Goal: Task Accomplishment & Management: Manage account settings

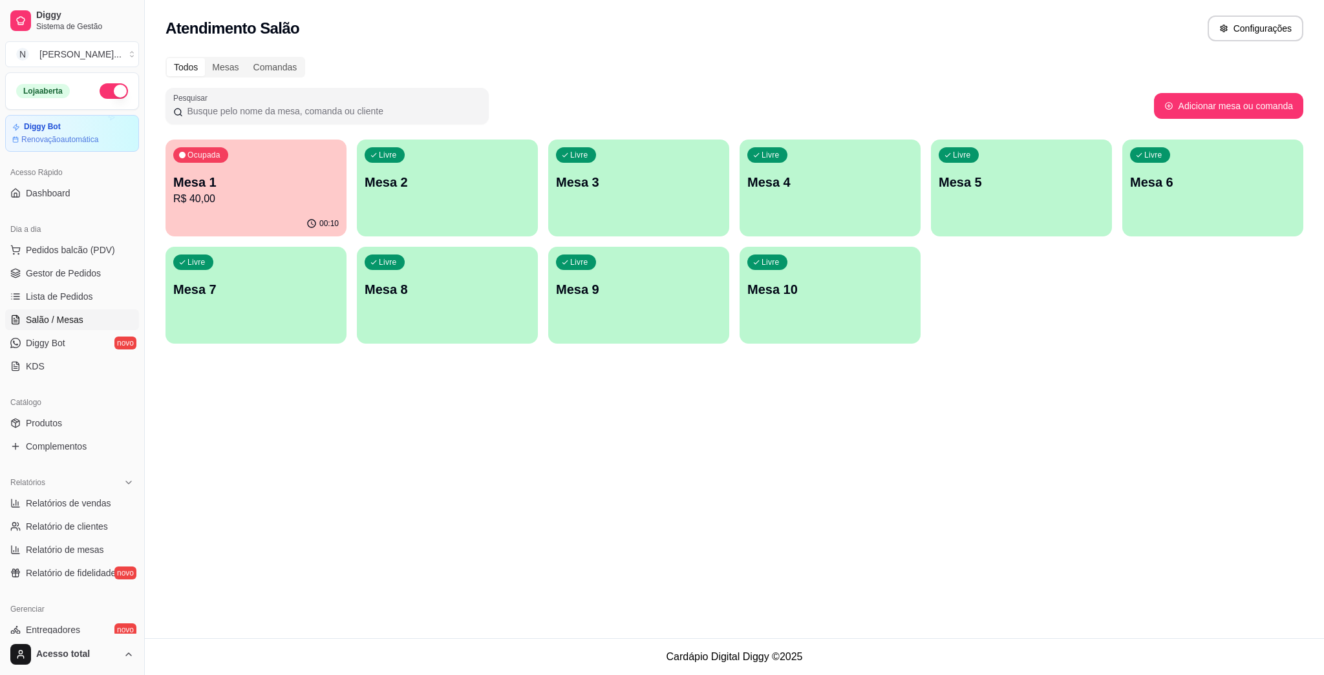
click at [447, 240] on div "Ocupada Mesa 1 R$ 40,00 00:10 Livre Mesa 2 Livre Mesa 3 Livre Mesa 4 Livre Mesa…" at bounding box center [734, 242] width 1138 height 204
click at [441, 222] on div "button" at bounding box center [447, 229] width 181 height 16
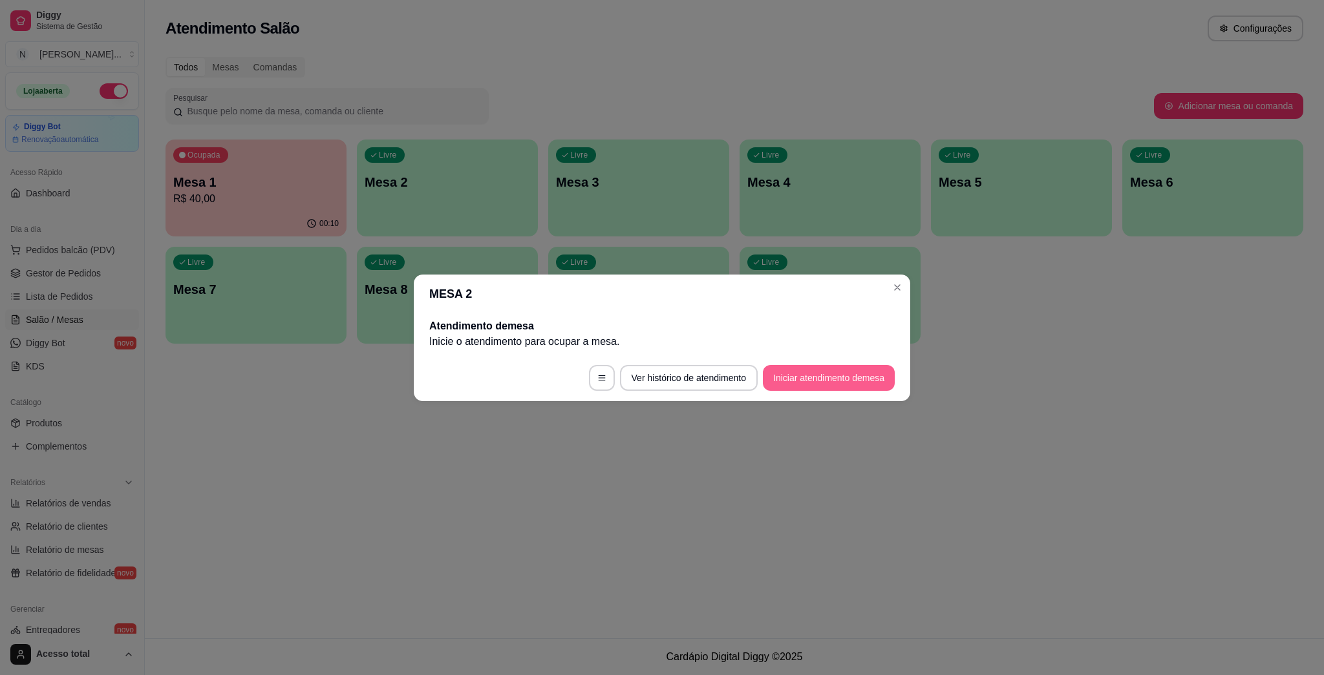
click at [841, 376] on button "Iniciar atendimento de mesa" at bounding box center [829, 378] width 132 height 26
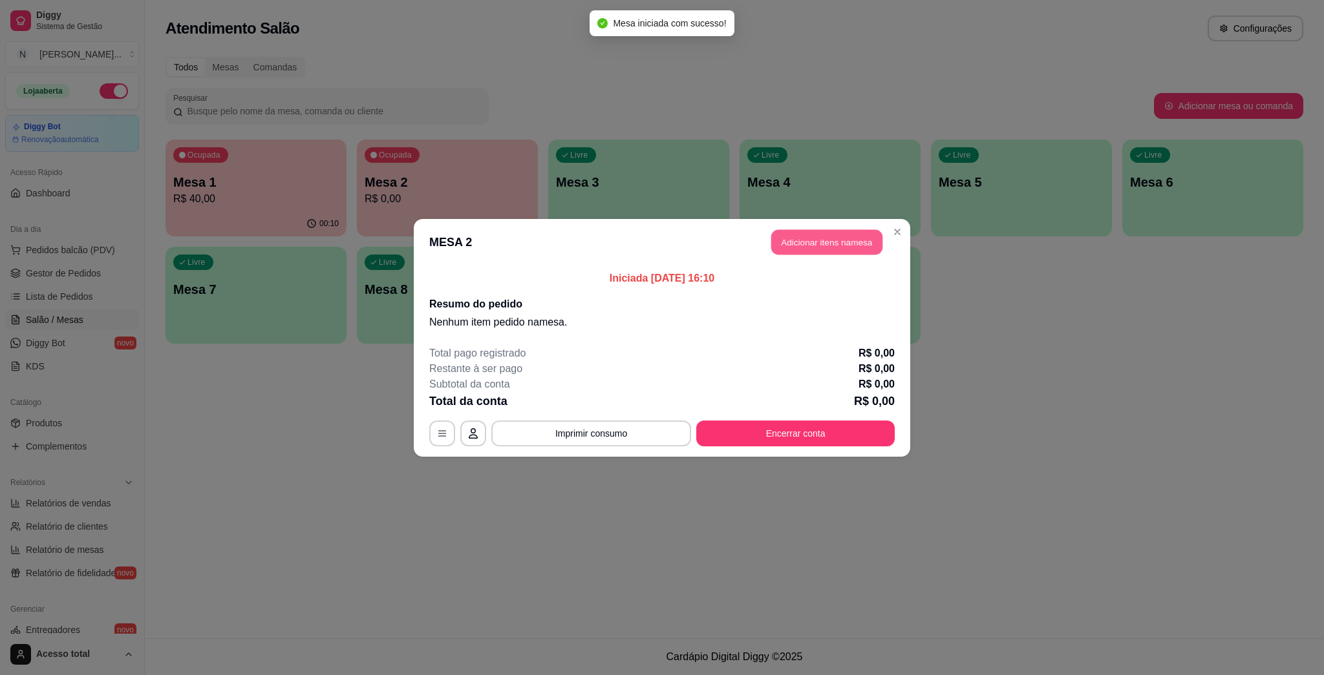
click at [823, 235] on button "Adicionar itens na mesa" at bounding box center [826, 241] width 111 height 25
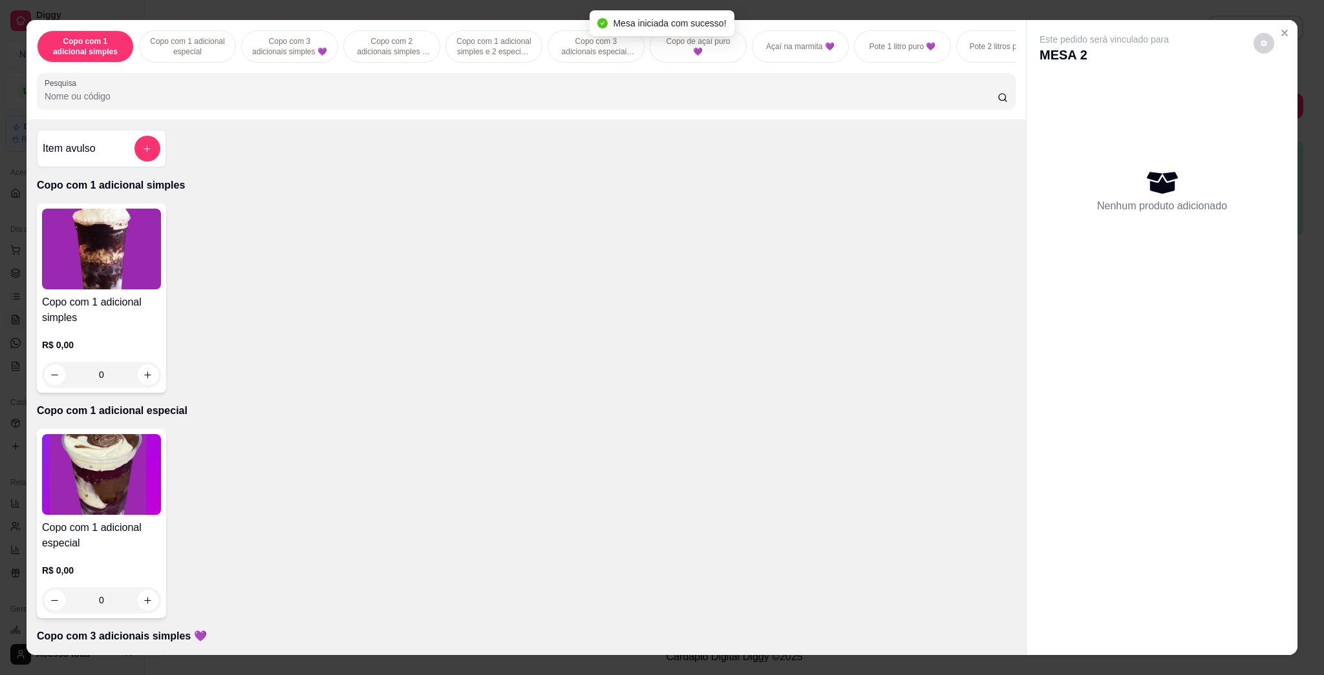
scroll to position [430, 0]
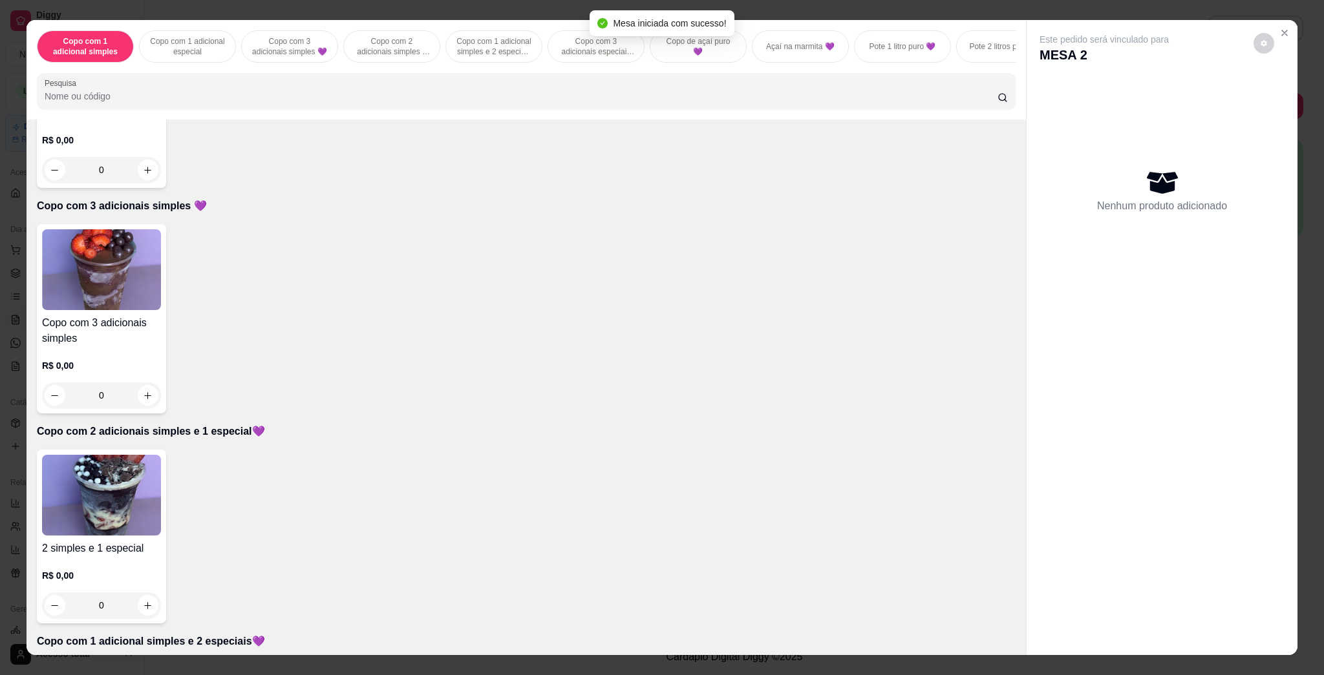
click at [131, 509] on img at bounding box center [101, 495] width 119 height 81
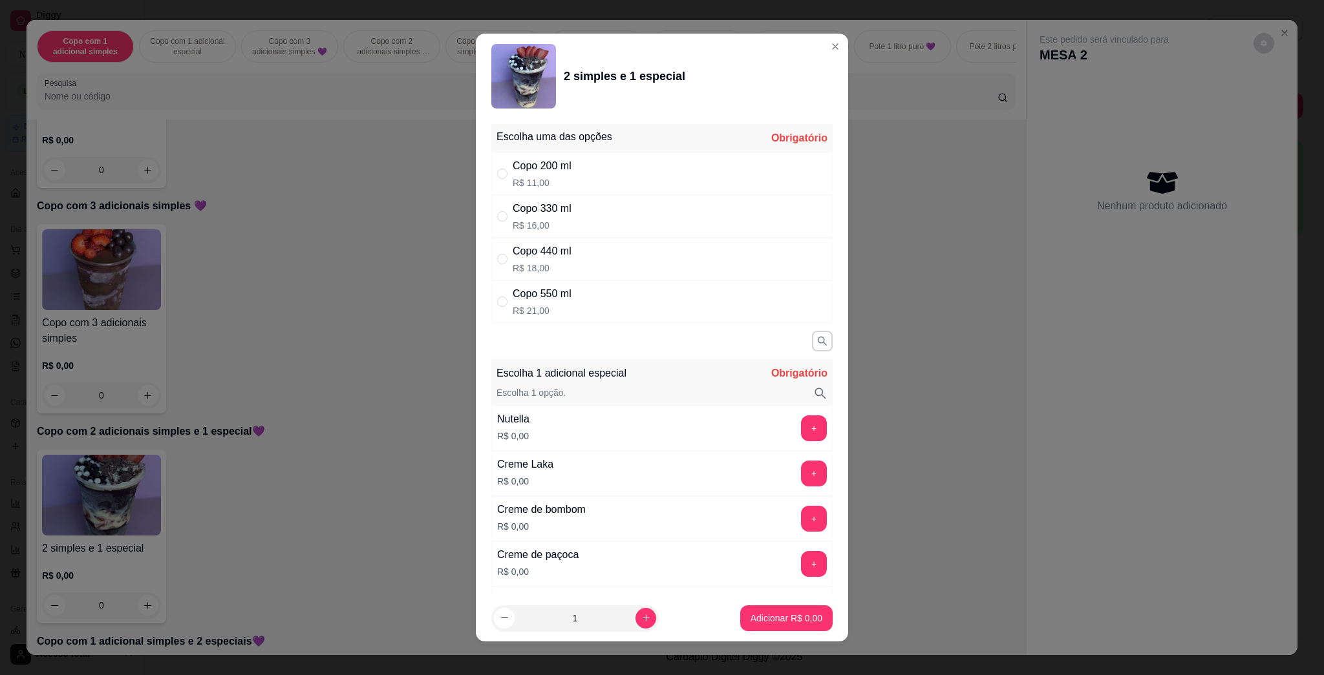
click at [643, 222] on div "Copo 330 ml R$ 16,00" at bounding box center [661, 216] width 341 height 43
radio input "true"
click at [801, 419] on button "+" at bounding box center [813, 428] width 25 height 25
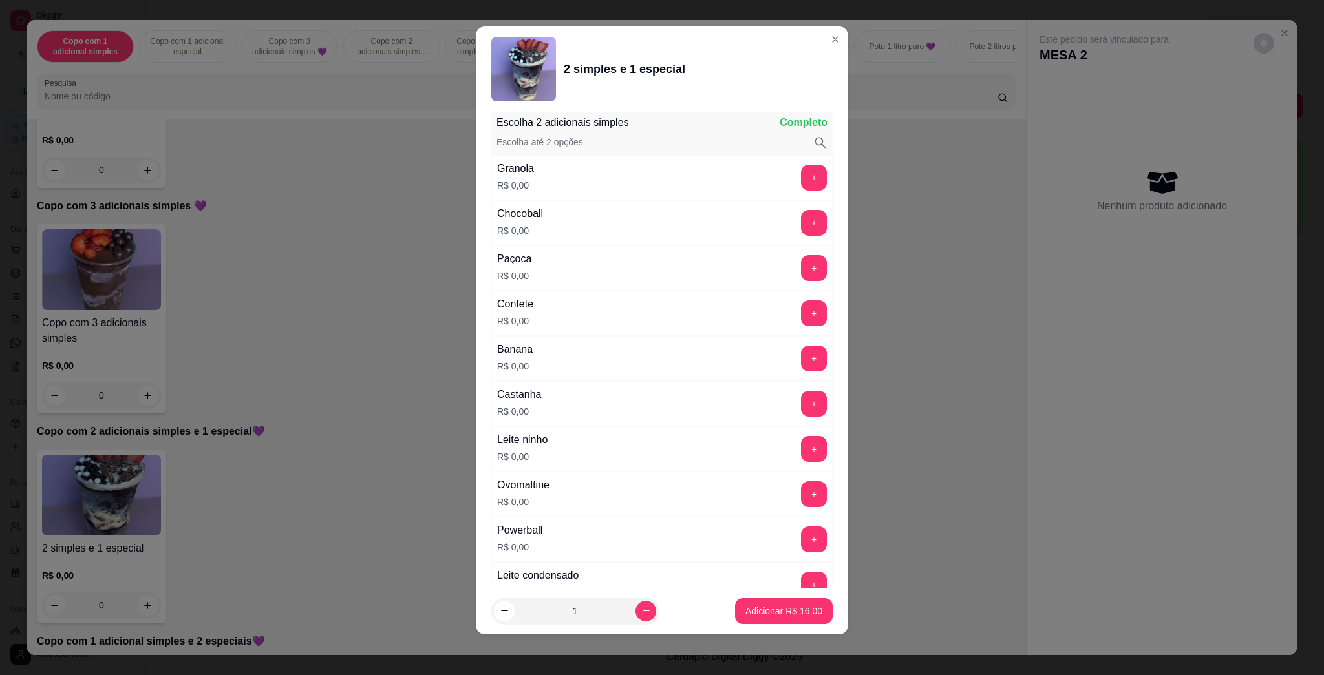
click at [801, 460] on button "+" at bounding box center [814, 449] width 26 height 26
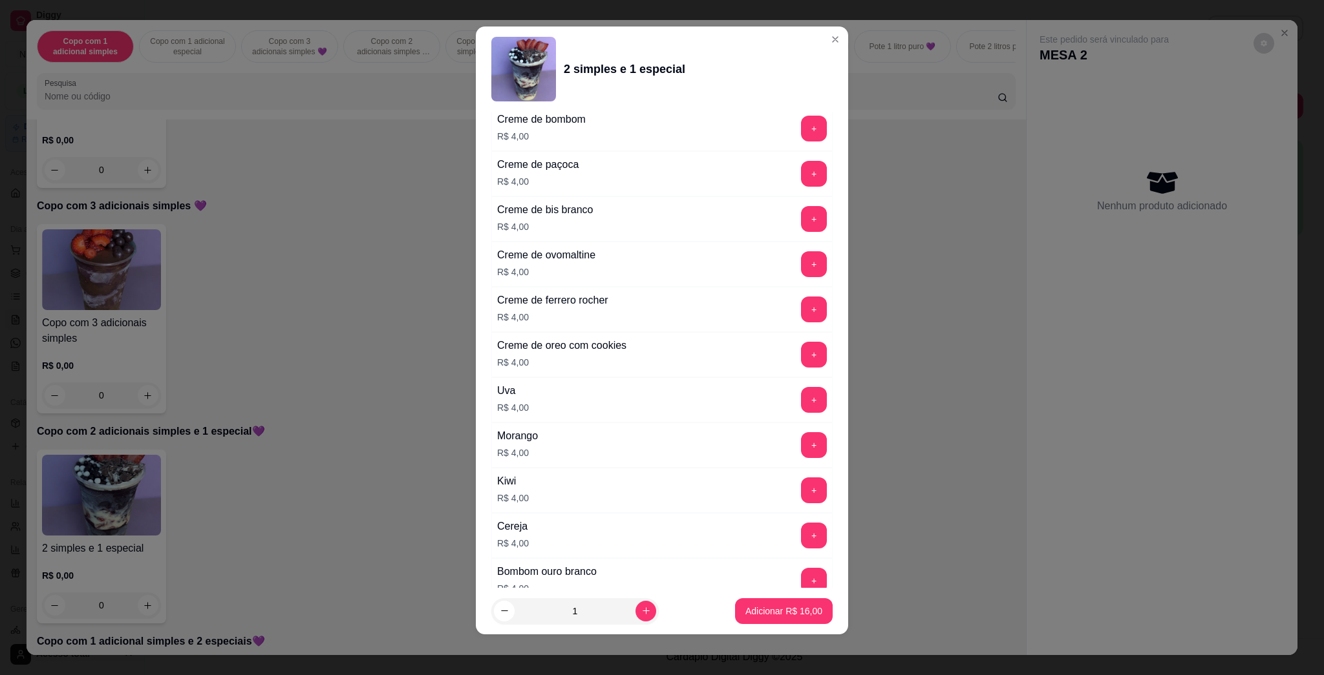
scroll to position [3203, 0]
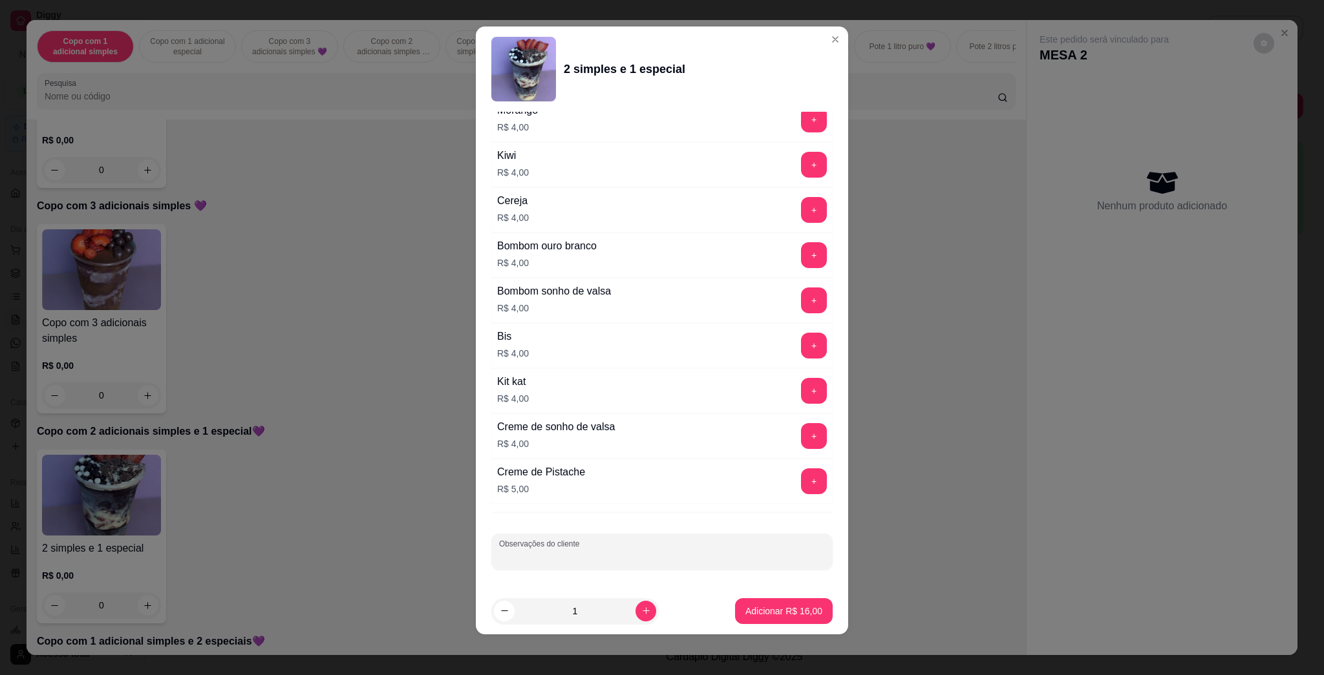
drag, startPoint x: 745, startPoint y: 557, endPoint x: 741, endPoint y: 549, distance: 8.1
click at [743, 557] on input "Observações do cliente" at bounding box center [662, 557] width 326 height 13
type input "L"
click at [792, 615] on p "Adicionar R$ 16,00" at bounding box center [783, 611] width 77 height 13
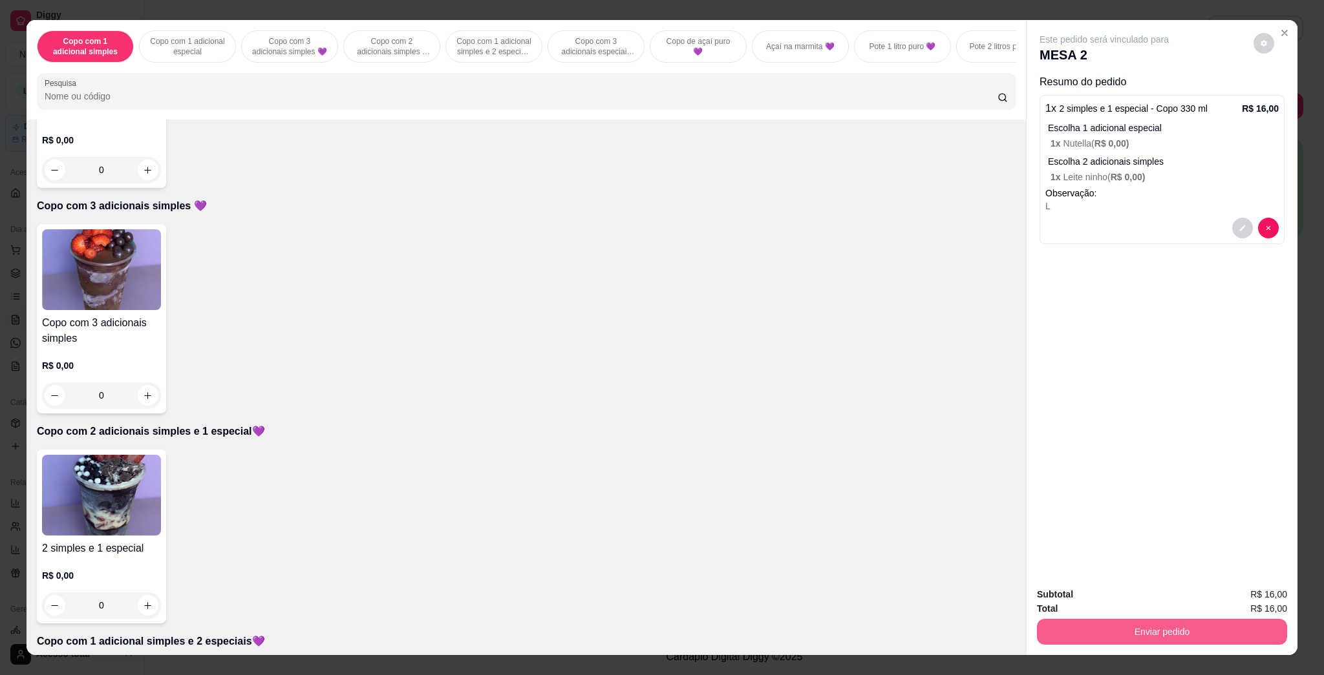
click at [1105, 637] on button "Enviar pedido" at bounding box center [1162, 632] width 250 height 26
click at [1253, 601] on button "Enviar pedido" at bounding box center [1251, 600] width 71 height 24
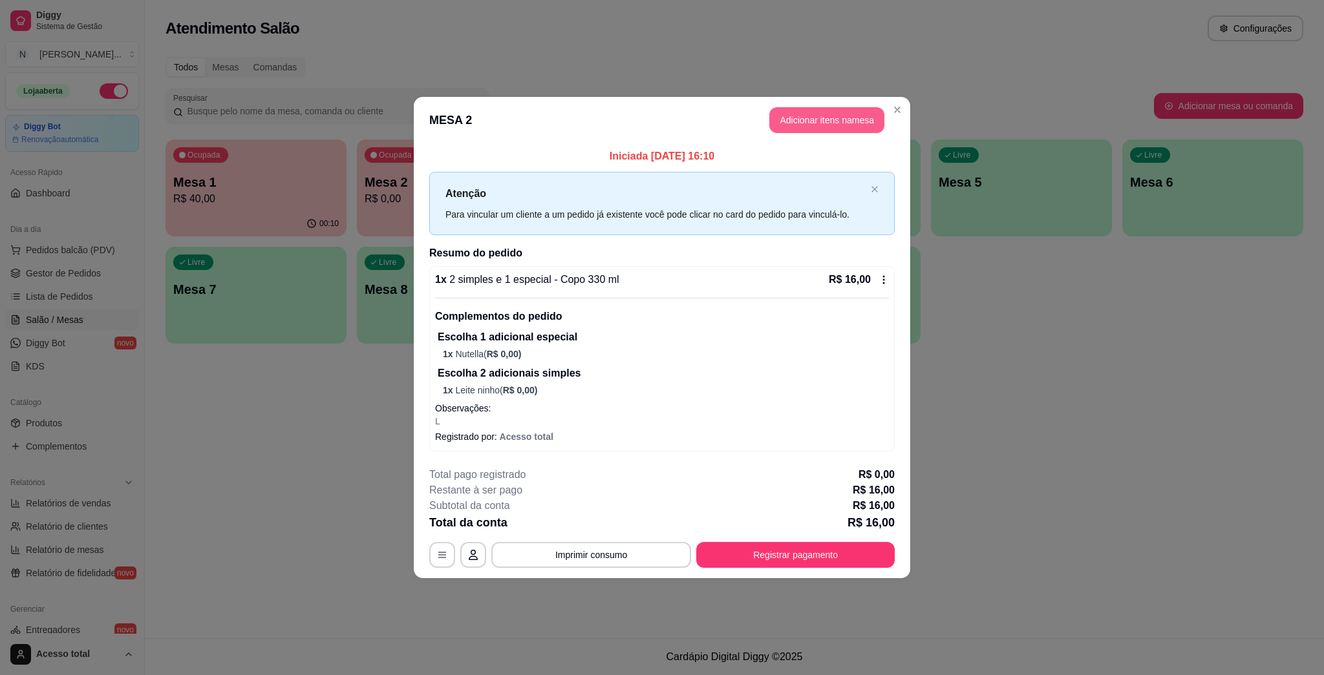
click at [836, 130] on button "Adicionar itens na mesa" at bounding box center [826, 120] width 115 height 26
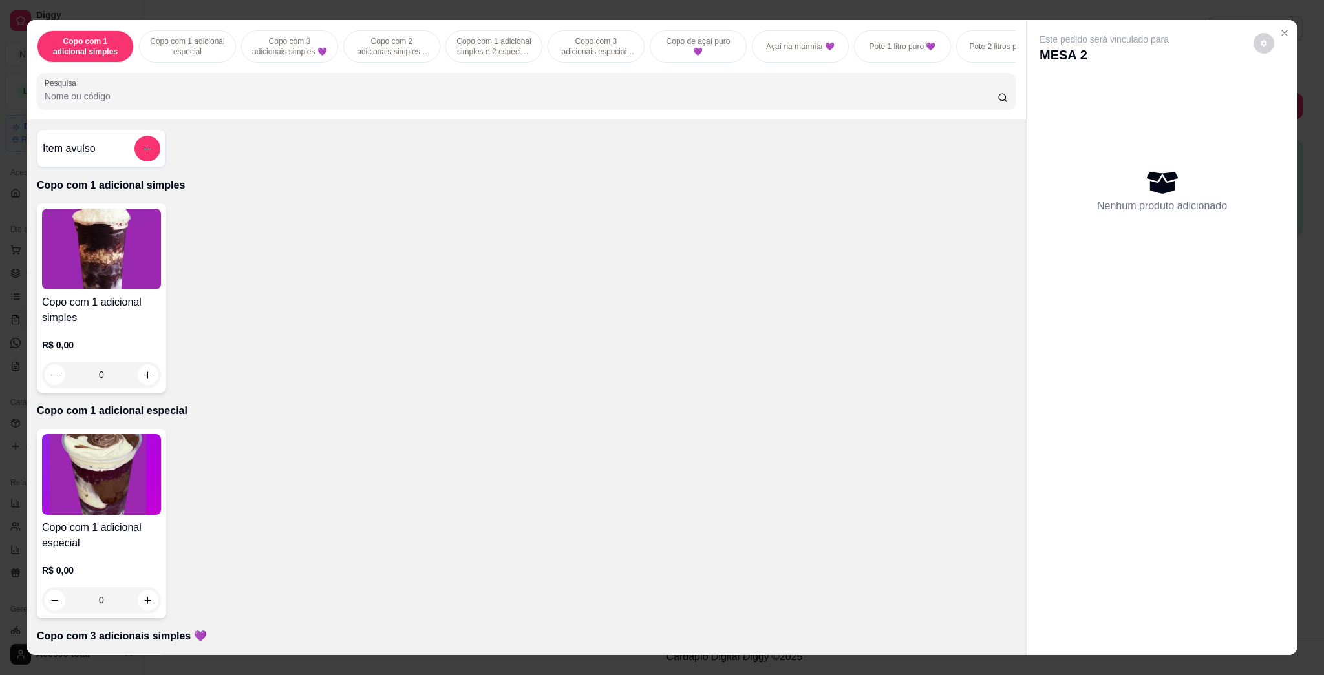
click at [602, 103] on input "Pesquisa" at bounding box center [521, 96] width 953 height 13
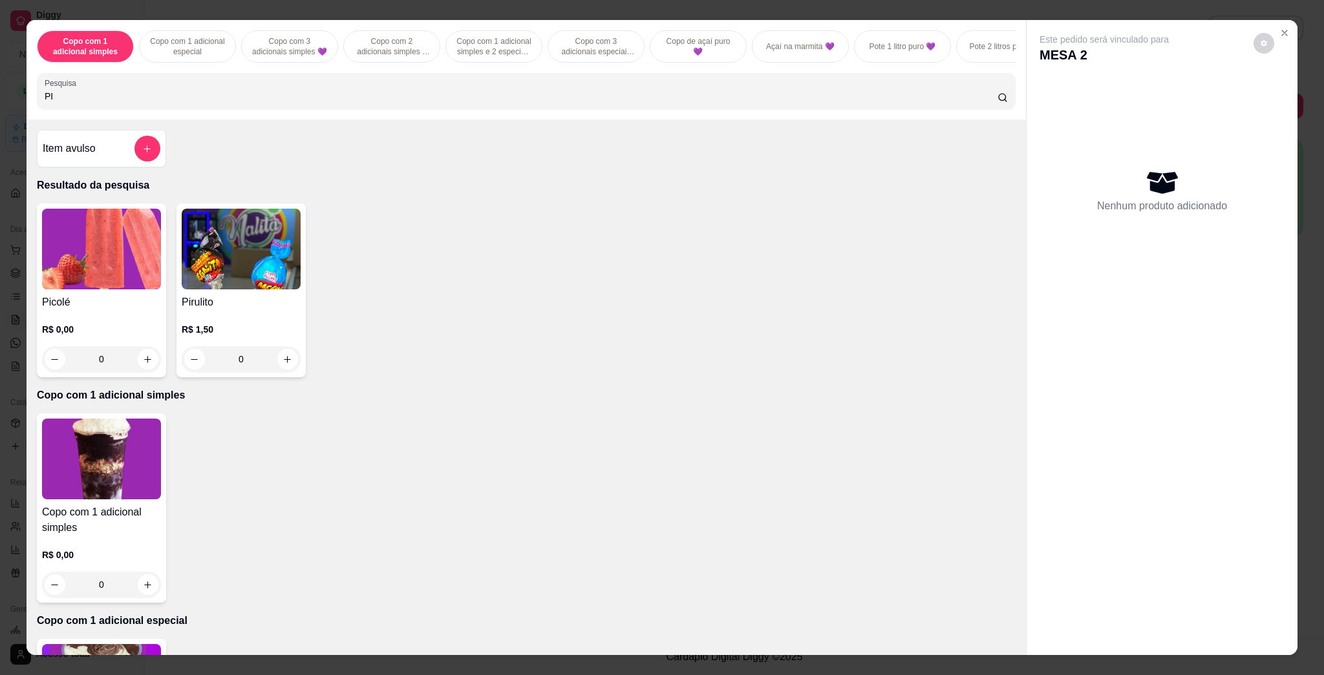
type input "PI"
click at [78, 246] on img at bounding box center [101, 249] width 119 height 81
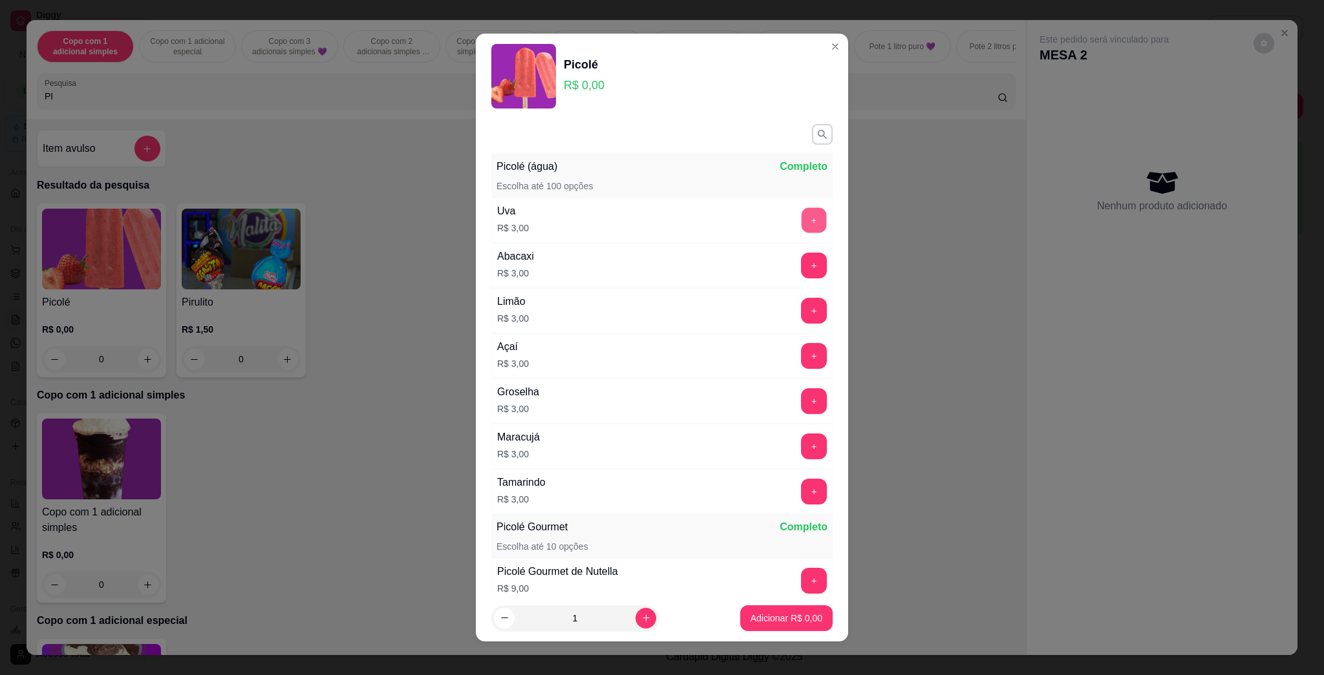
click at [801, 226] on button "+" at bounding box center [813, 220] width 25 height 25
click at [801, 408] on button "+" at bounding box center [814, 401] width 26 height 26
click at [787, 628] on button "Adicionar R$ 6,00" at bounding box center [786, 619] width 92 height 26
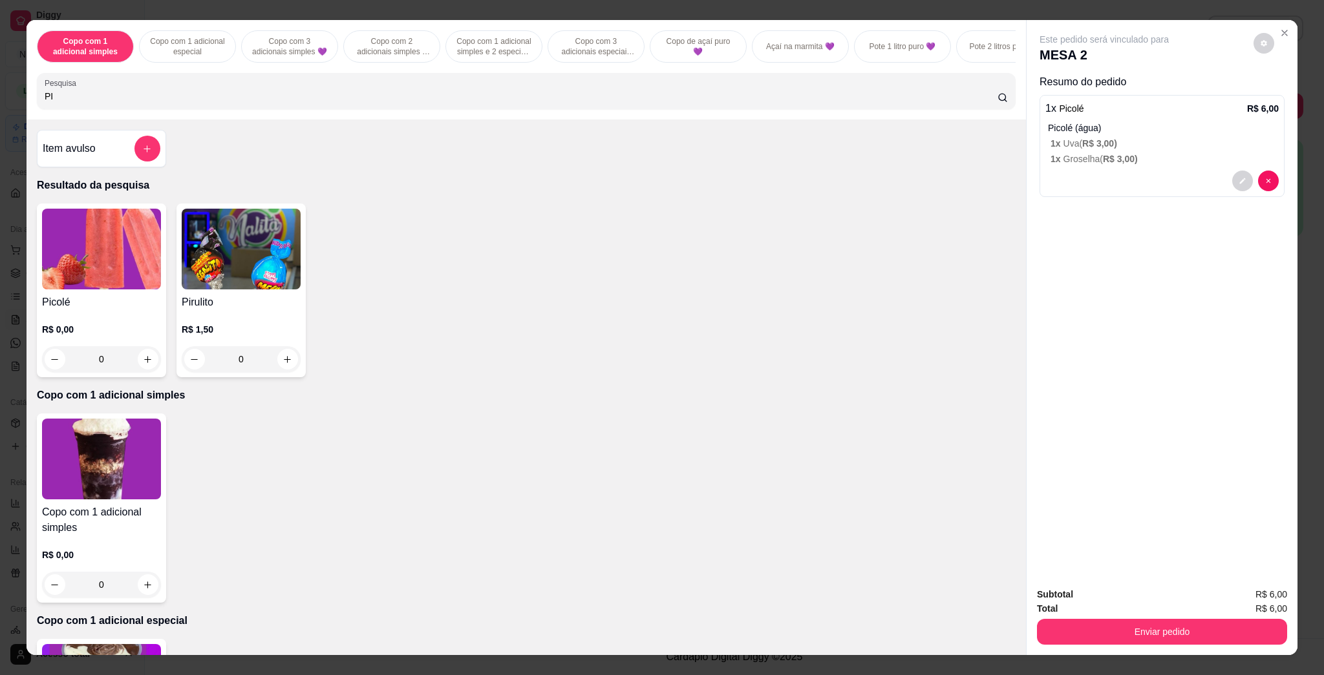
click at [1072, 640] on button "Enviar pedido" at bounding box center [1162, 632] width 250 height 26
click at [1268, 602] on button "Enviar pedido" at bounding box center [1251, 600] width 71 height 24
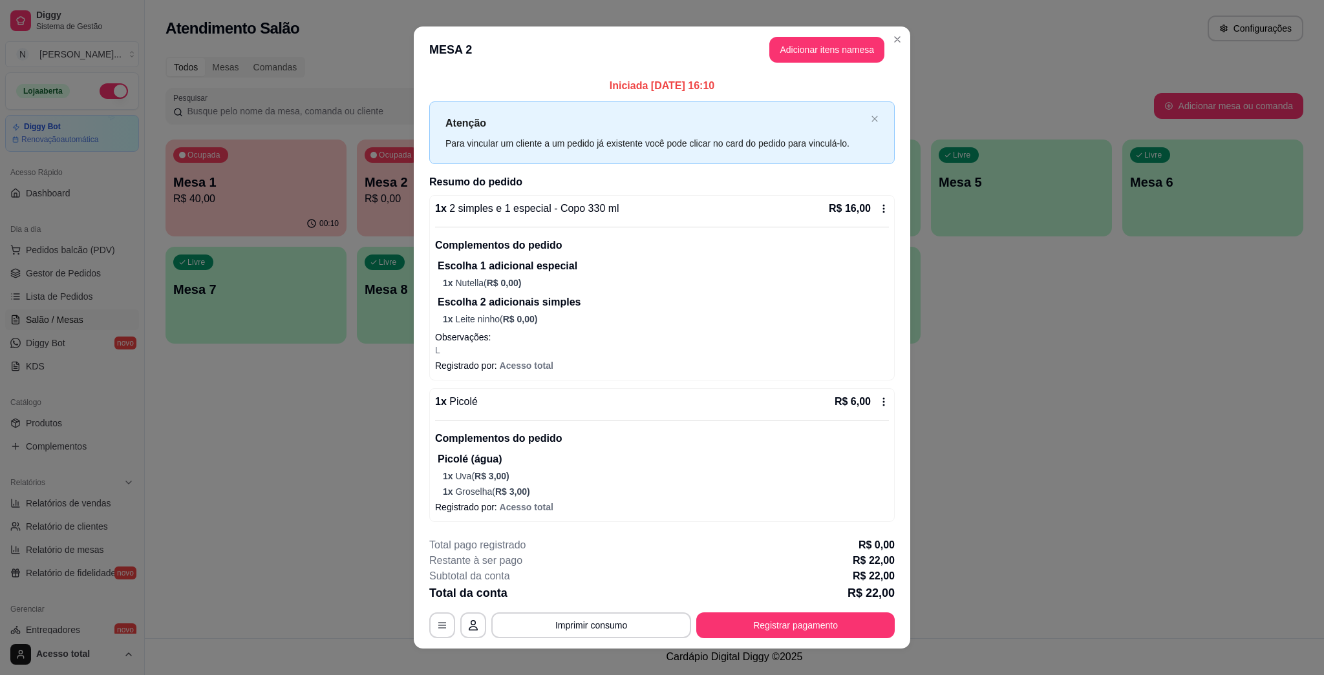
click at [767, 645] on footer "**********" at bounding box center [662, 588] width 496 height 122
click at [769, 639] on footer "**********" at bounding box center [662, 588] width 496 height 122
click at [770, 631] on button "Registrar pagamento" at bounding box center [795, 626] width 198 height 26
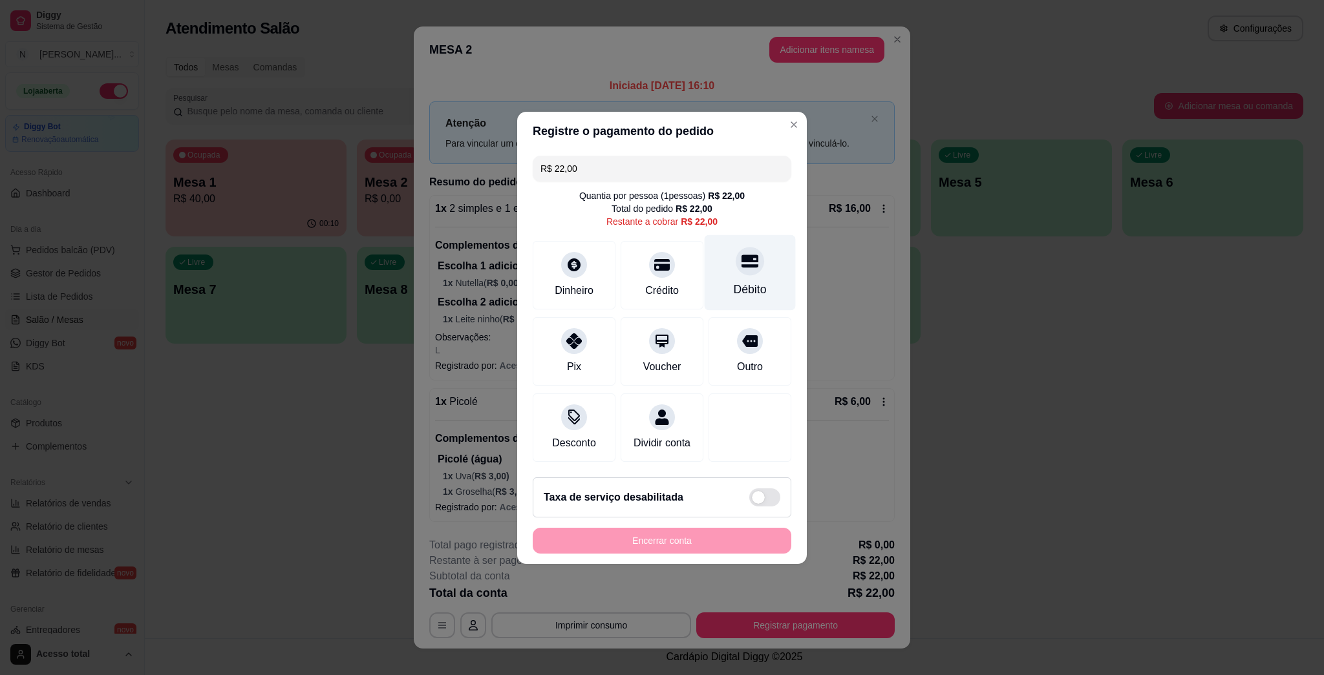
click at [756, 259] on div "Débito" at bounding box center [750, 273] width 91 height 76
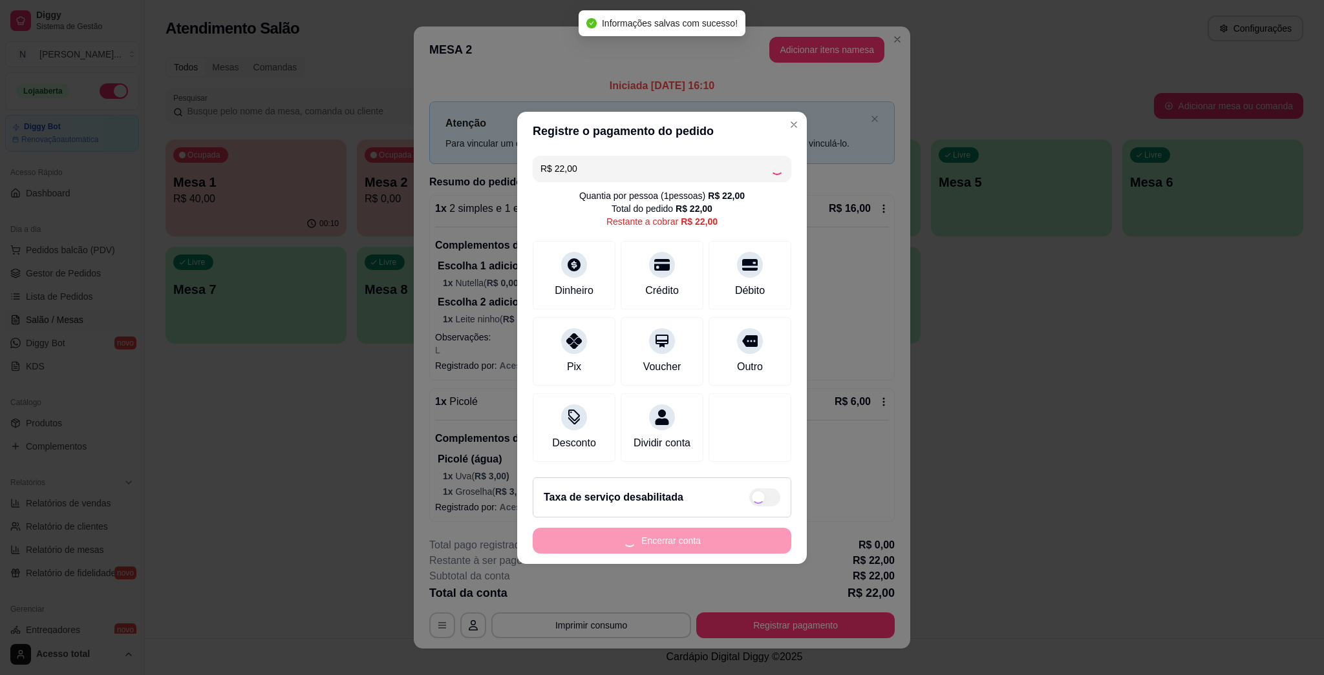
type input "R$ 0,00"
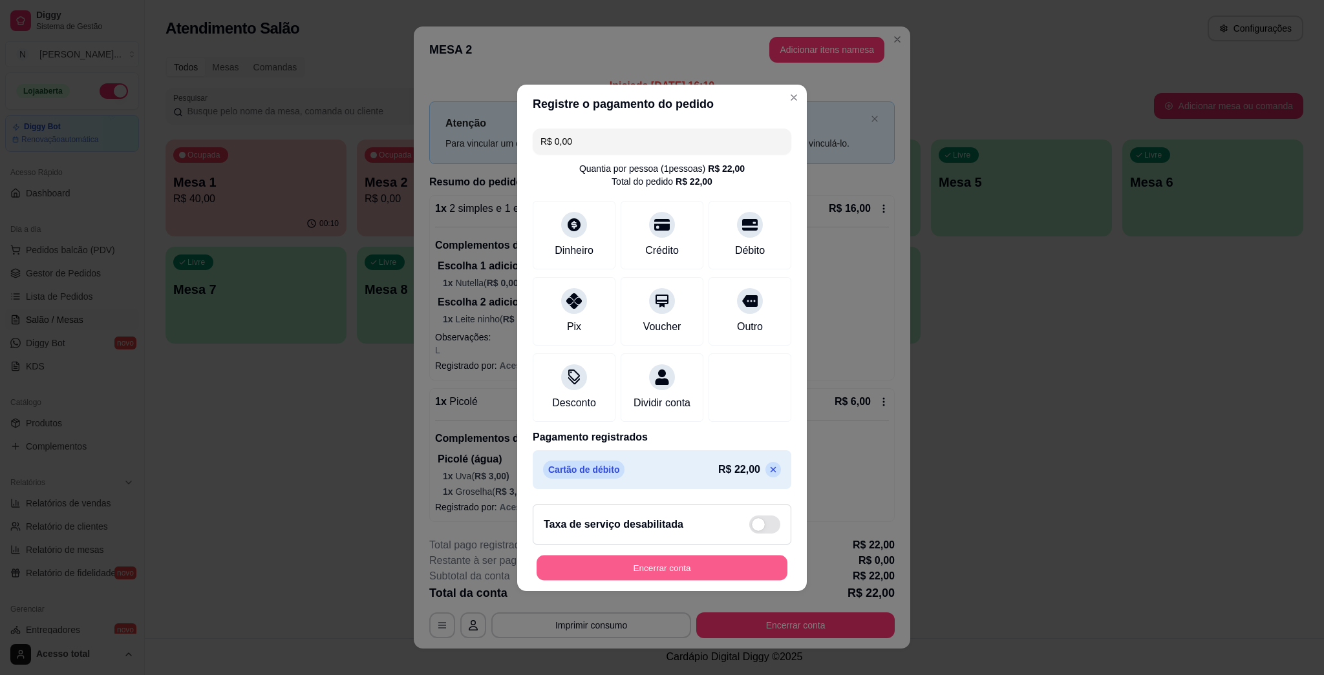
click at [738, 566] on button "Encerrar conta" at bounding box center [661, 567] width 251 height 25
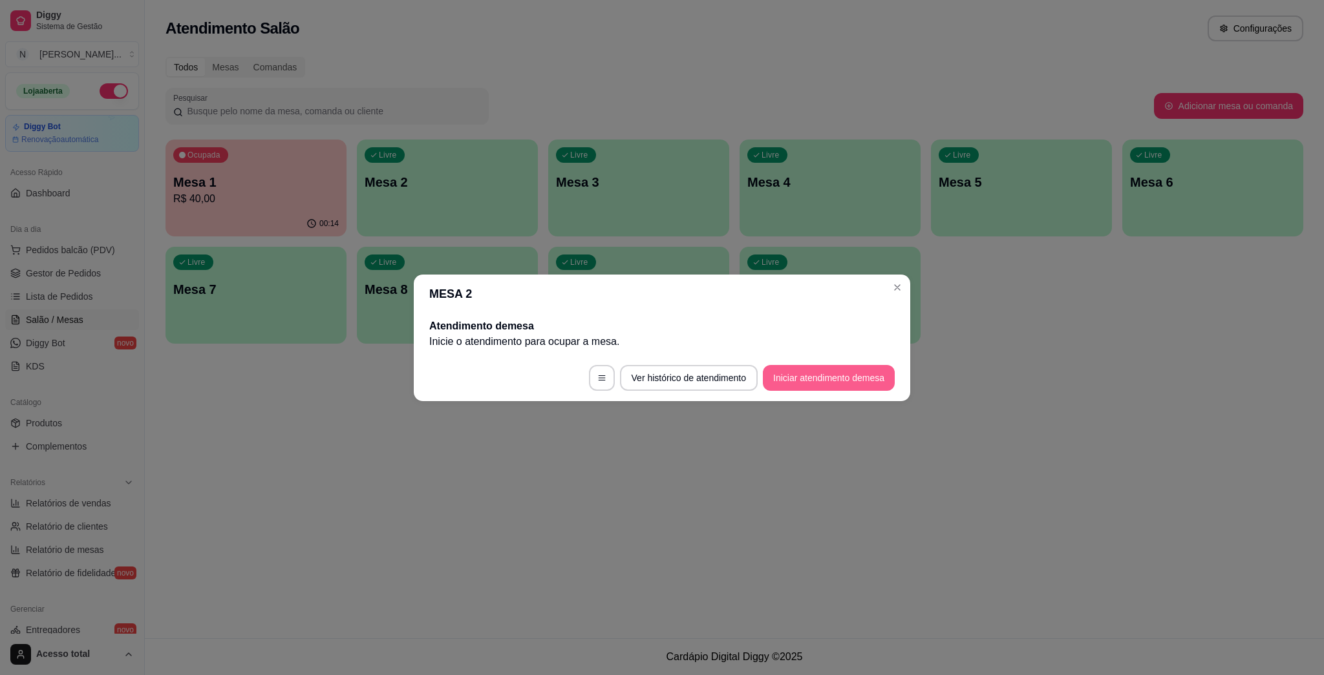
click at [845, 387] on button "Iniciar atendimento de mesa" at bounding box center [829, 378] width 132 height 26
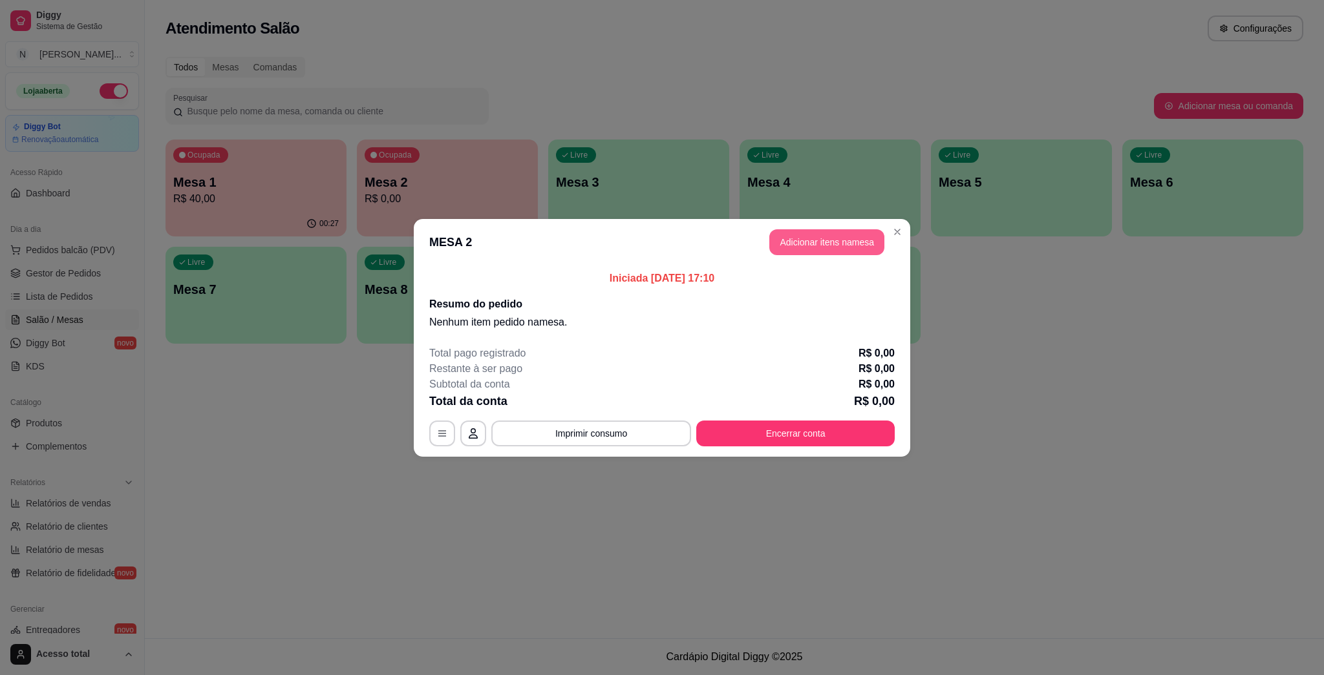
click at [846, 238] on button "Adicionar itens na mesa" at bounding box center [826, 242] width 115 height 26
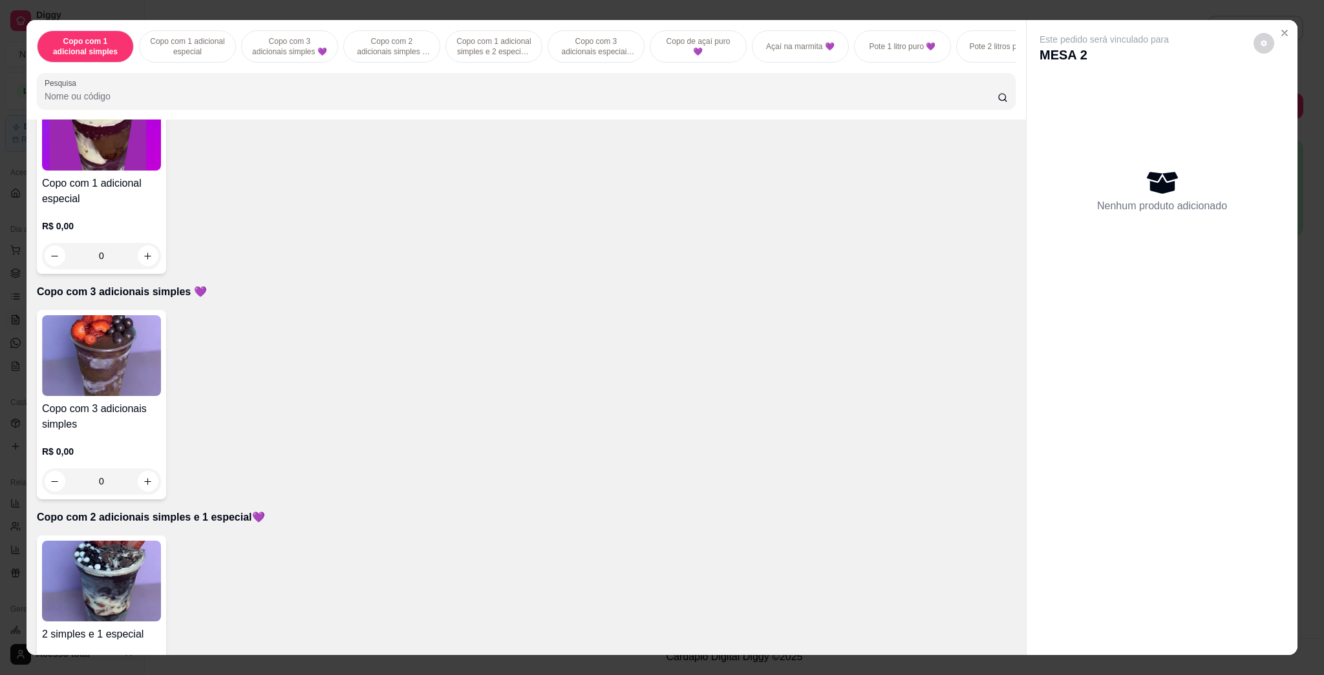
scroll to position [517, 0]
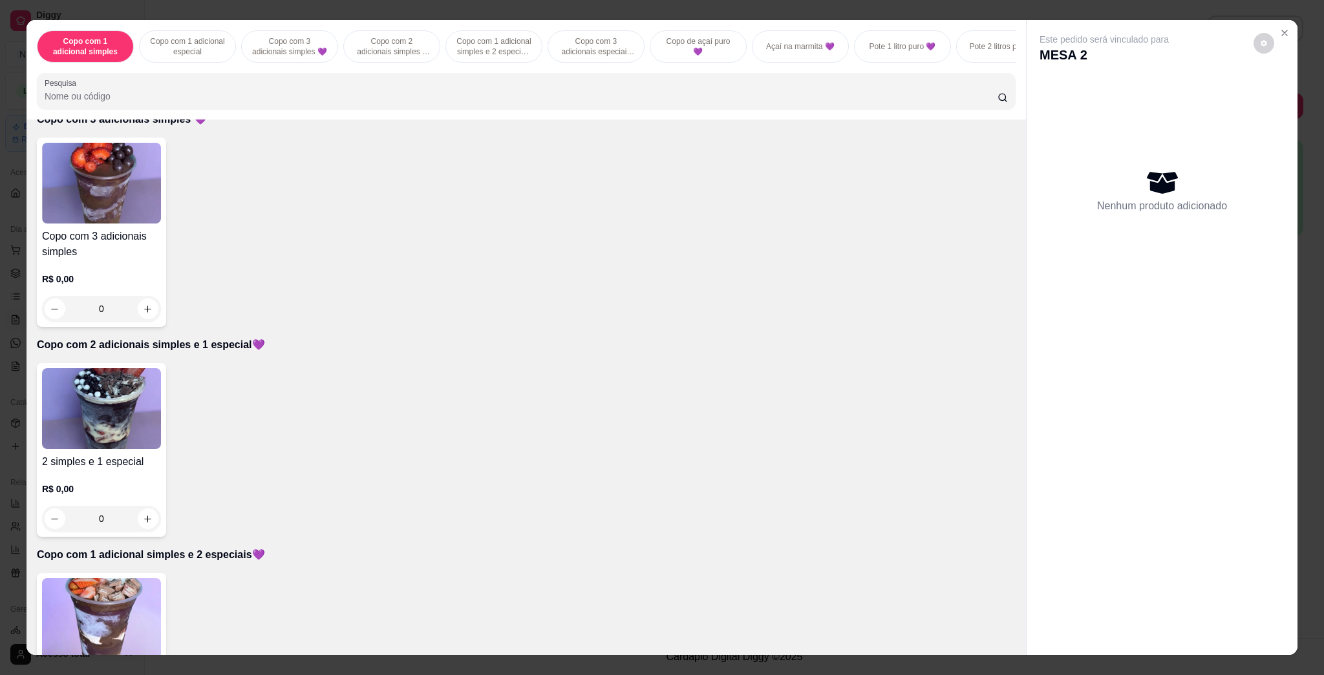
click at [141, 629] on img at bounding box center [101, 618] width 119 height 81
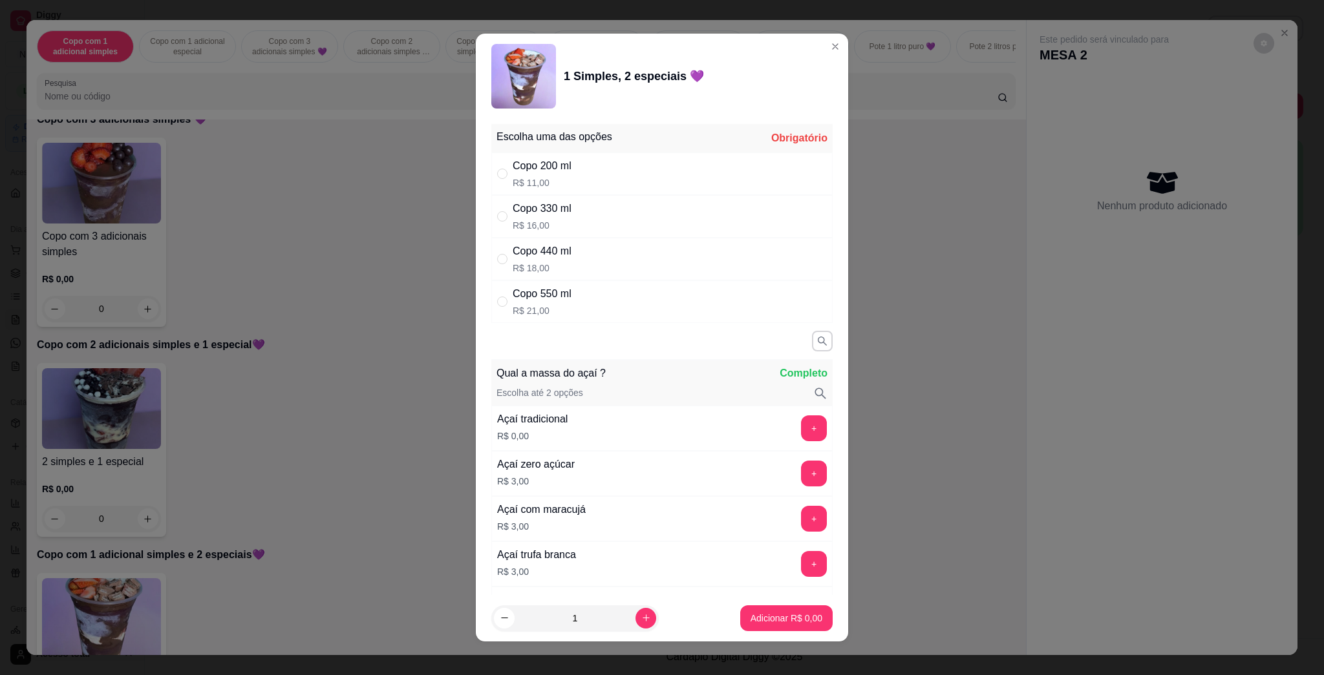
click at [553, 308] on p "R$ 21,00" at bounding box center [542, 310] width 59 height 13
radio input "true"
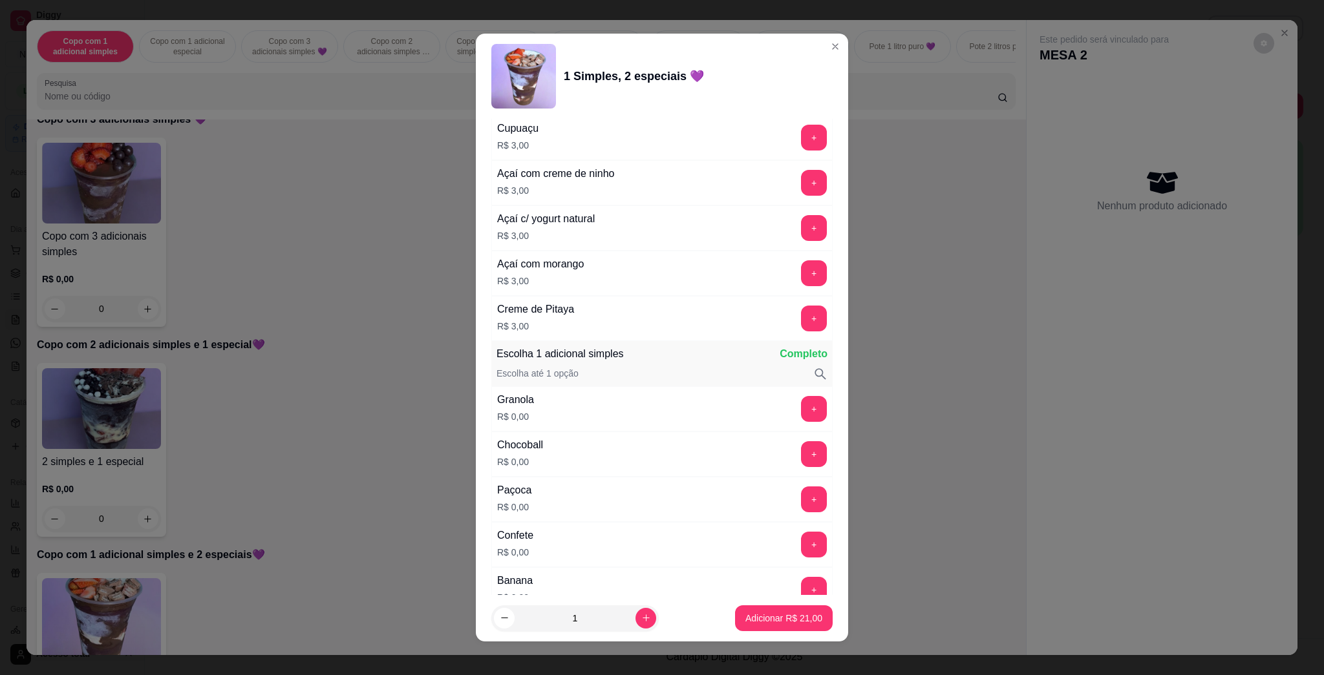
scroll to position [776, 0]
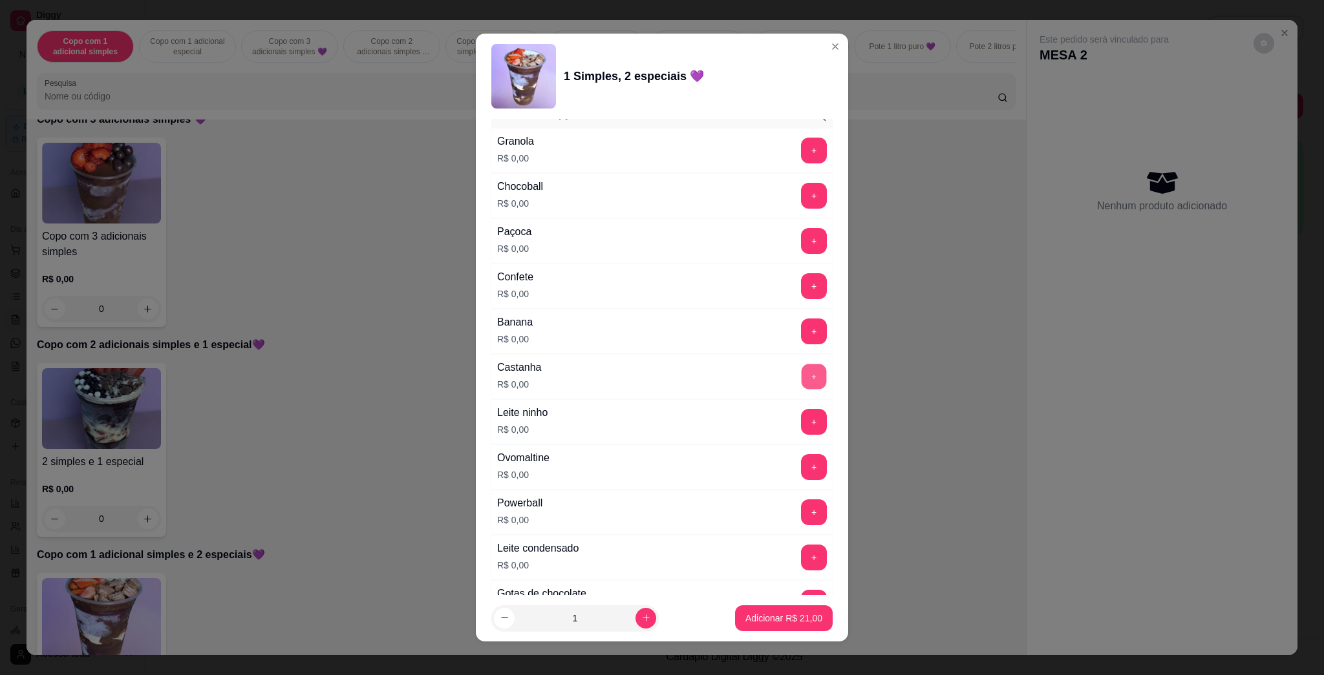
click at [801, 383] on button "+" at bounding box center [813, 377] width 25 height 25
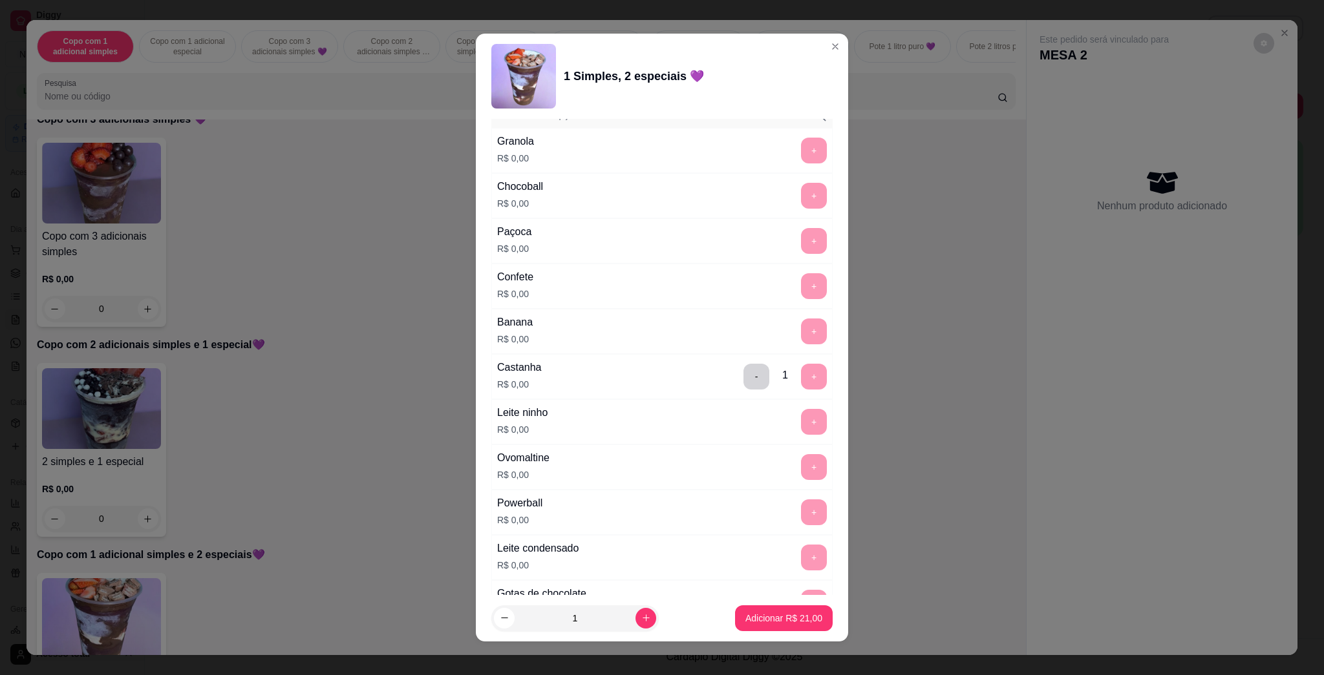
scroll to position [1034, 0]
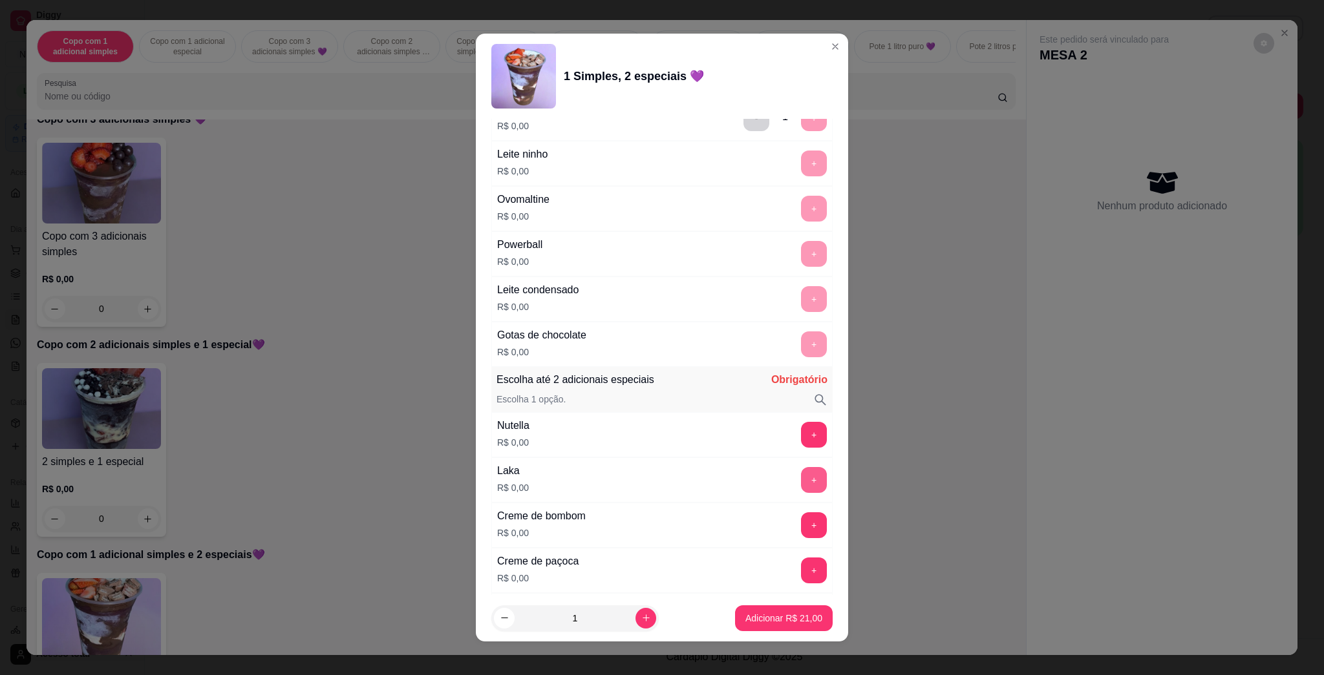
click at [801, 482] on button "+" at bounding box center [814, 480] width 26 height 26
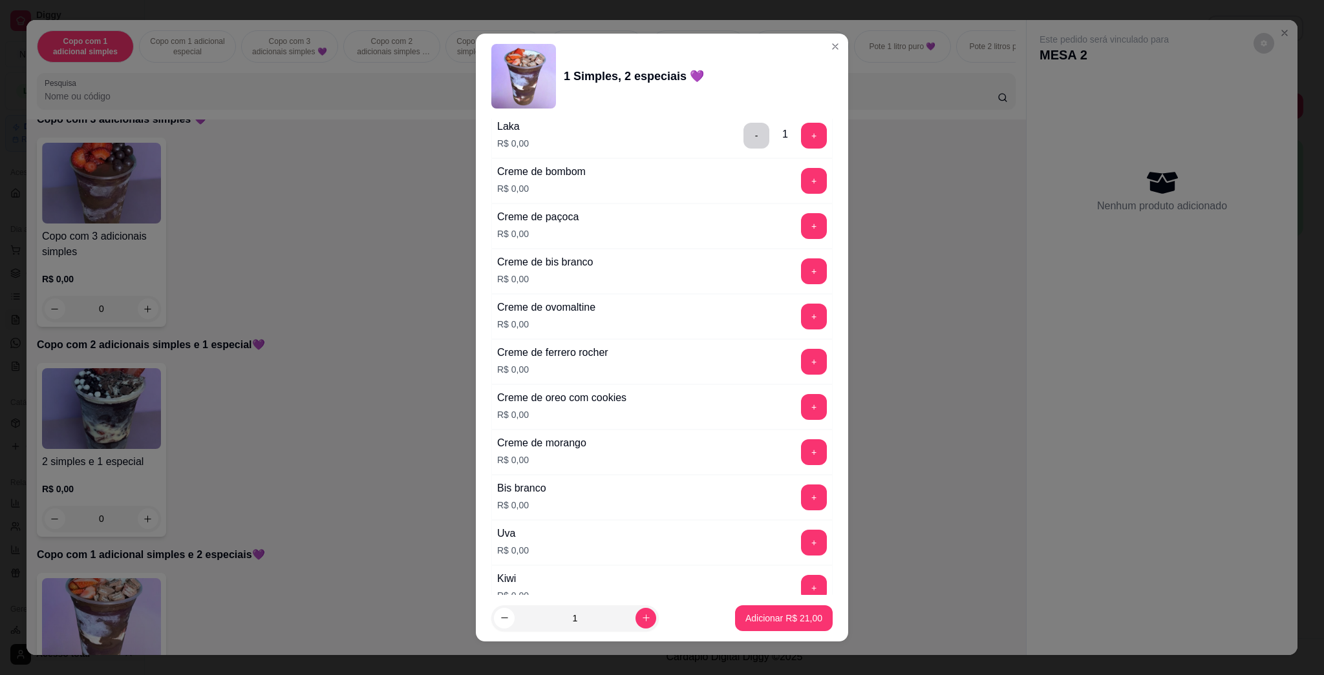
scroll to position [1637, 0]
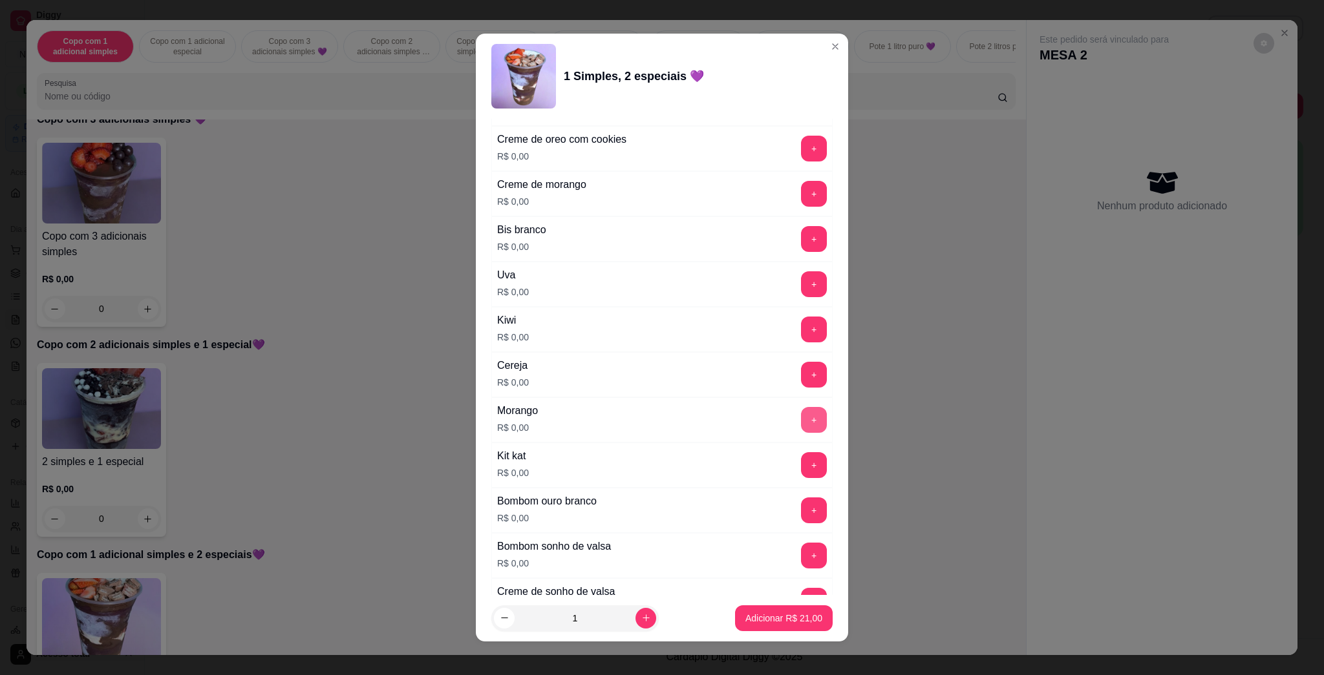
click at [801, 418] on button "+" at bounding box center [814, 420] width 26 height 26
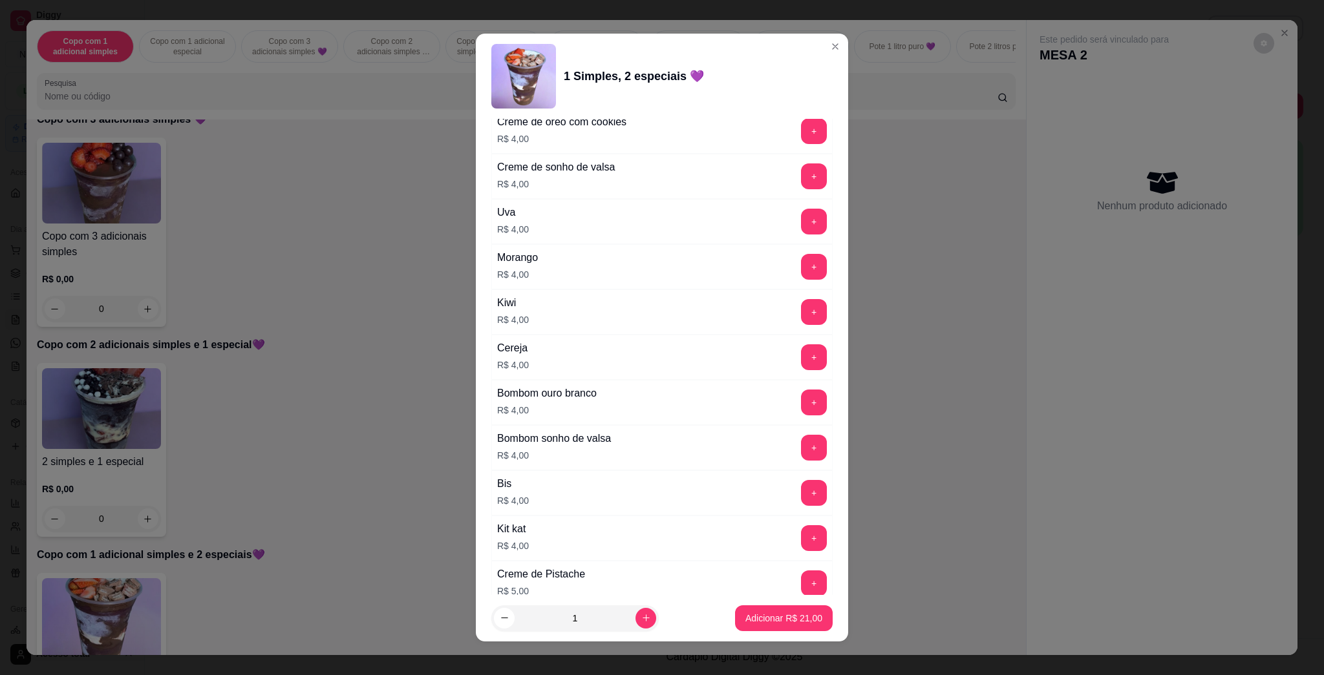
scroll to position [3203, 0]
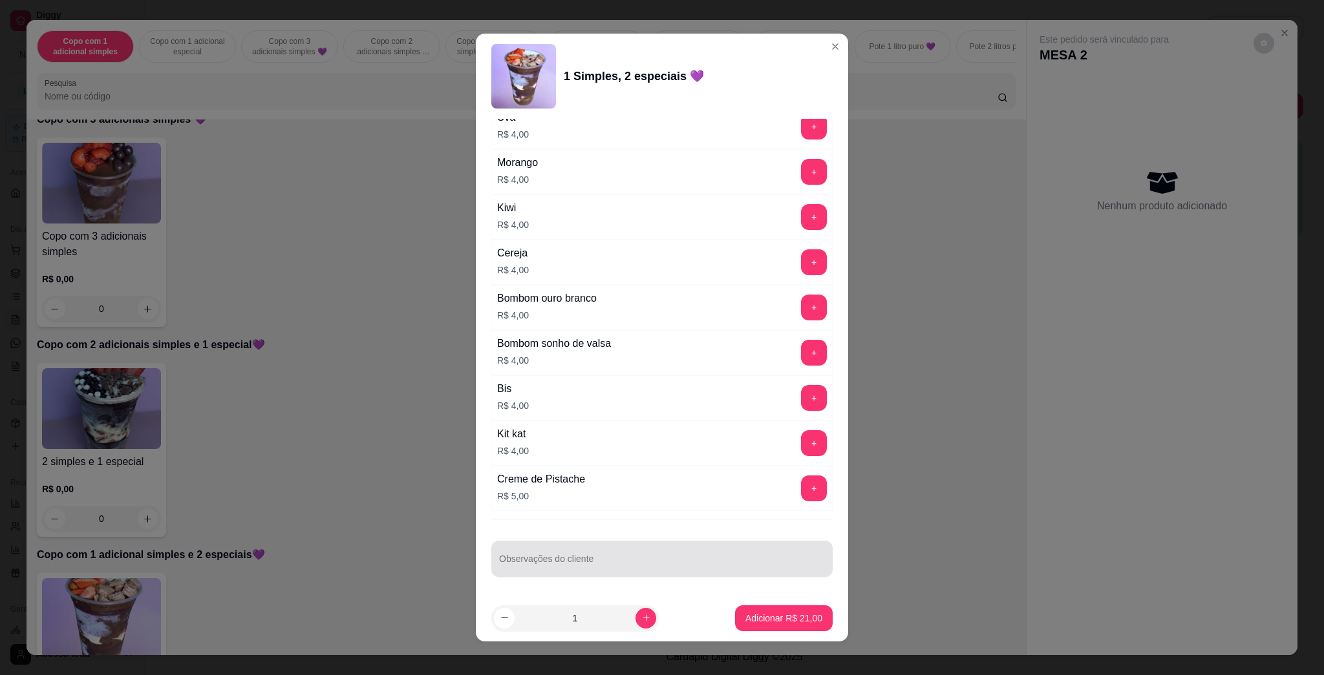
click at [725, 546] on div at bounding box center [662, 559] width 326 height 26
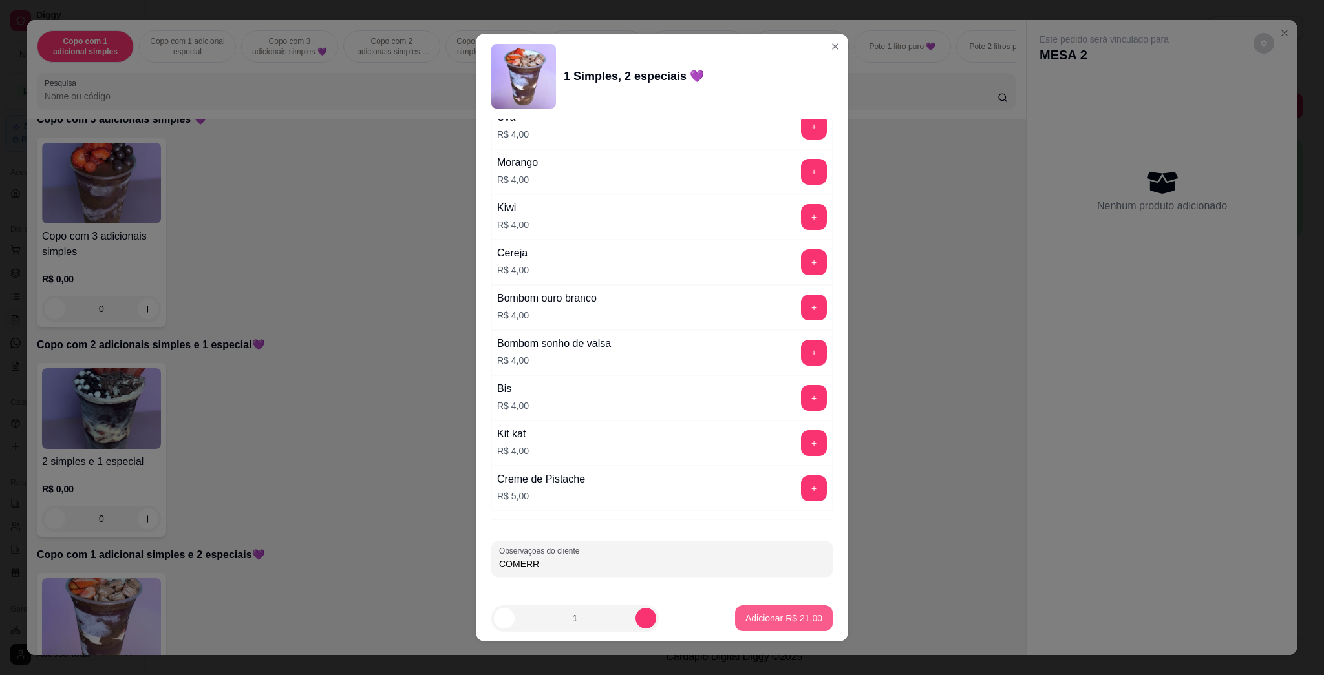
type input "COMERR"
click at [783, 608] on button "Adicionar R$ 21,00" at bounding box center [784, 619] width 98 height 26
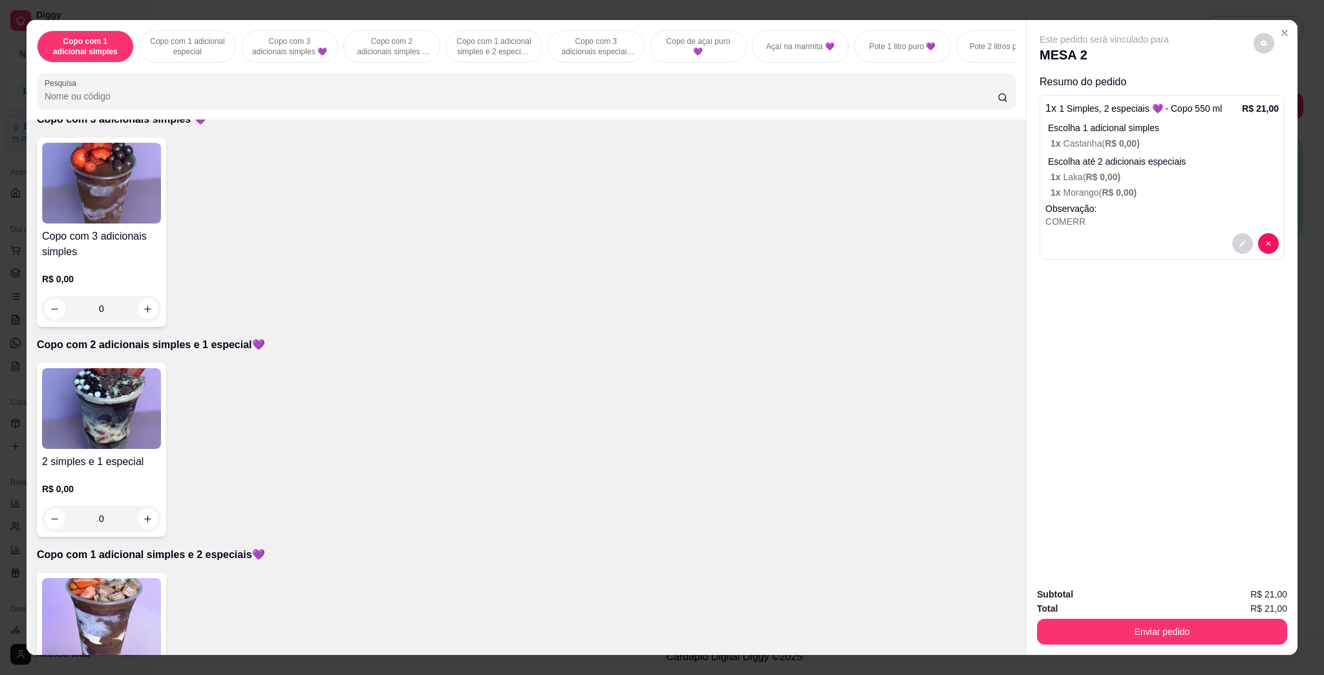
click at [1145, 650] on div "Subtotal R$ 21,00 Total R$ 21,00 Enviar pedido" at bounding box center [1161, 616] width 271 height 78
click at [1156, 640] on button "Enviar pedido" at bounding box center [1162, 632] width 250 height 26
click at [1225, 602] on button "Enviar pedido" at bounding box center [1251, 600] width 71 height 24
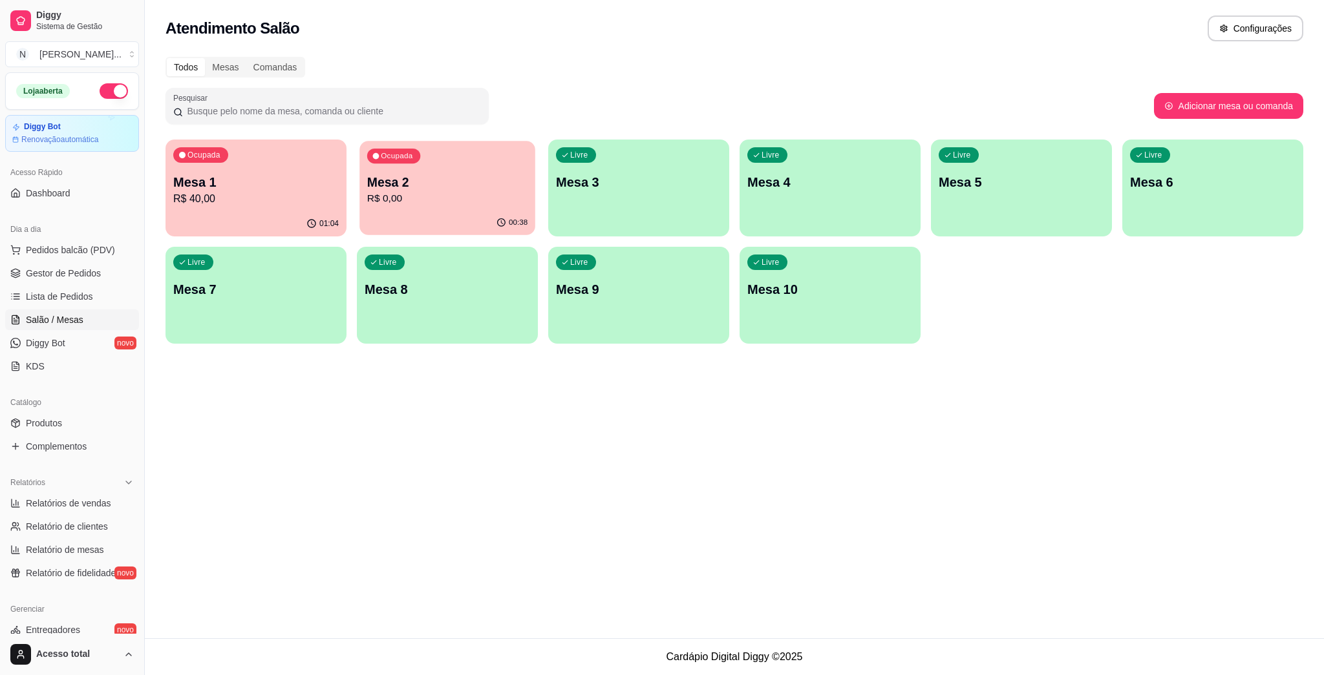
click at [451, 196] on p "R$ 0,00" at bounding box center [447, 198] width 160 height 15
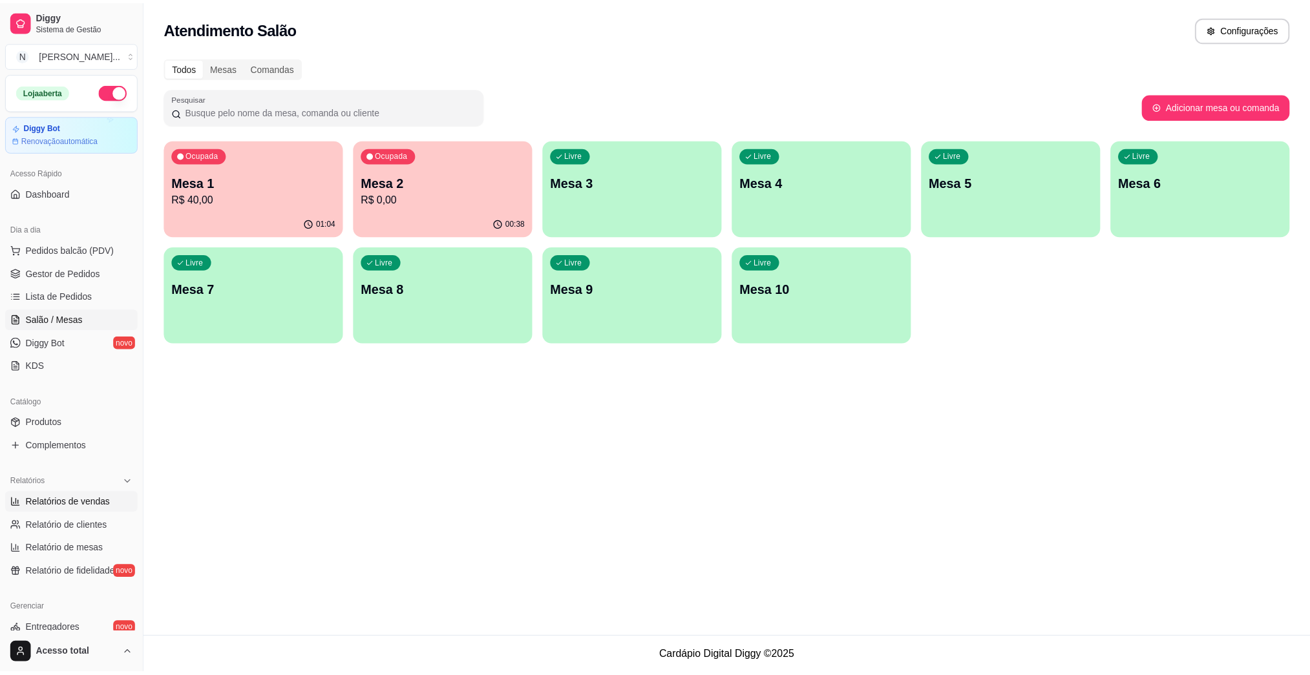
scroll to position [254, 0]
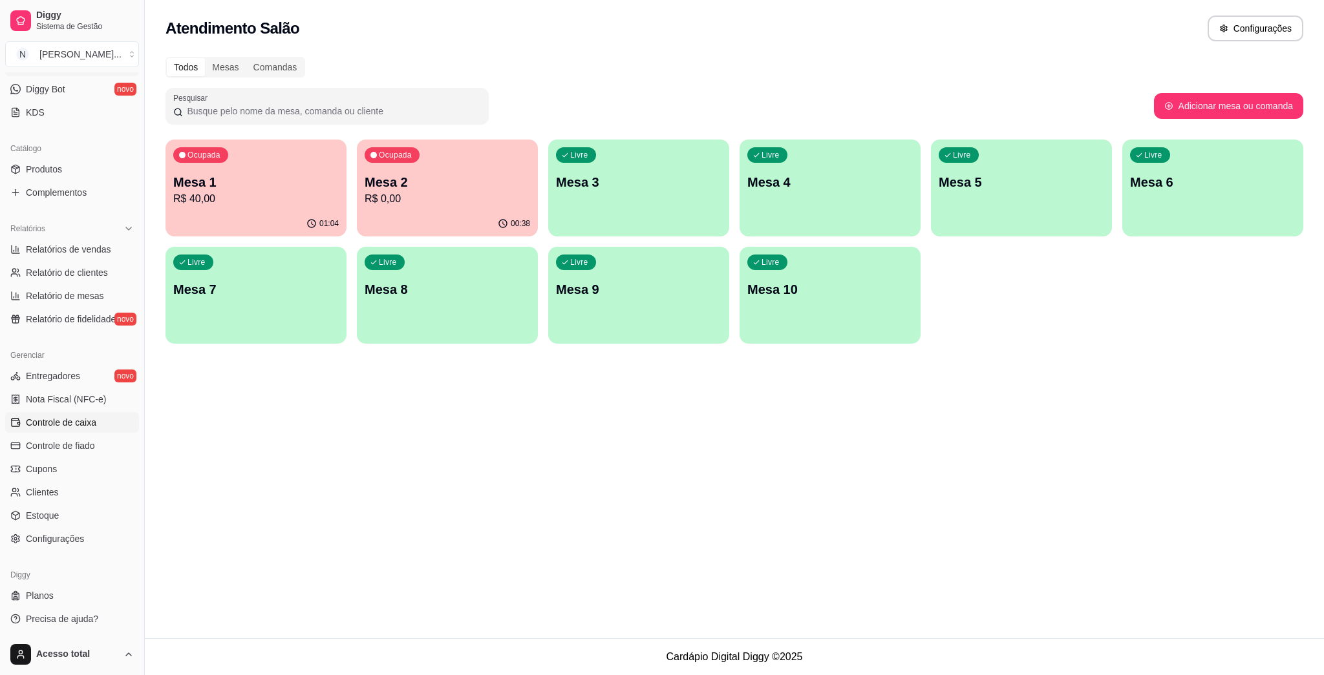
click at [78, 430] on link "Controle de caixa" at bounding box center [72, 422] width 134 height 21
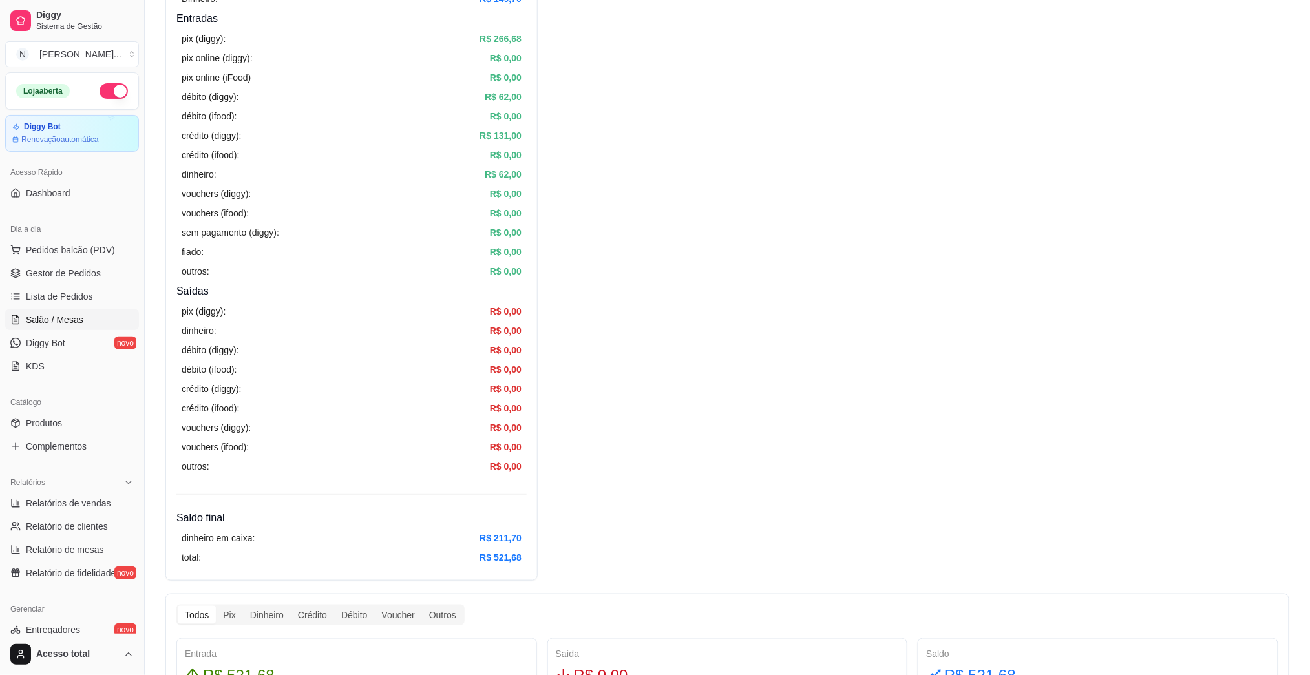
click at [54, 326] on span "Salão / Mesas" at bounding box center [55, 319] width 58 height 13
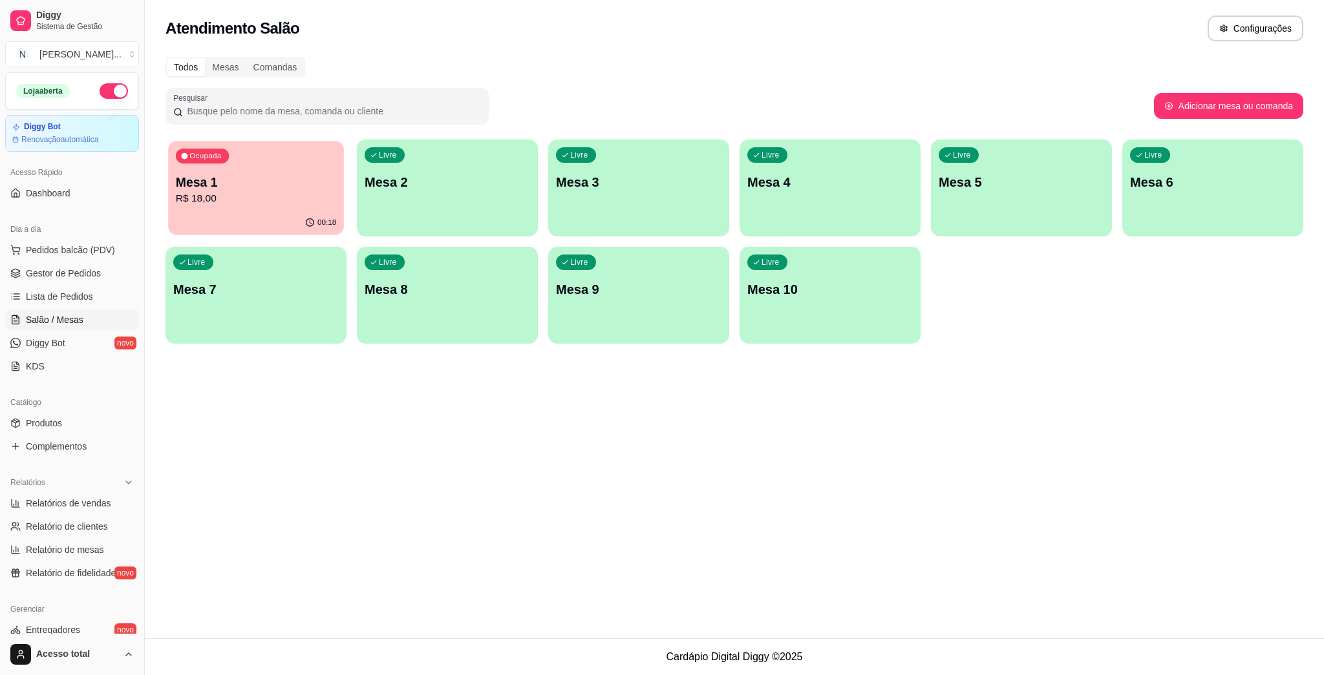
click at [296, 184] on p "Mesa 1" at bounding box center [256, 182] width 160 height 17
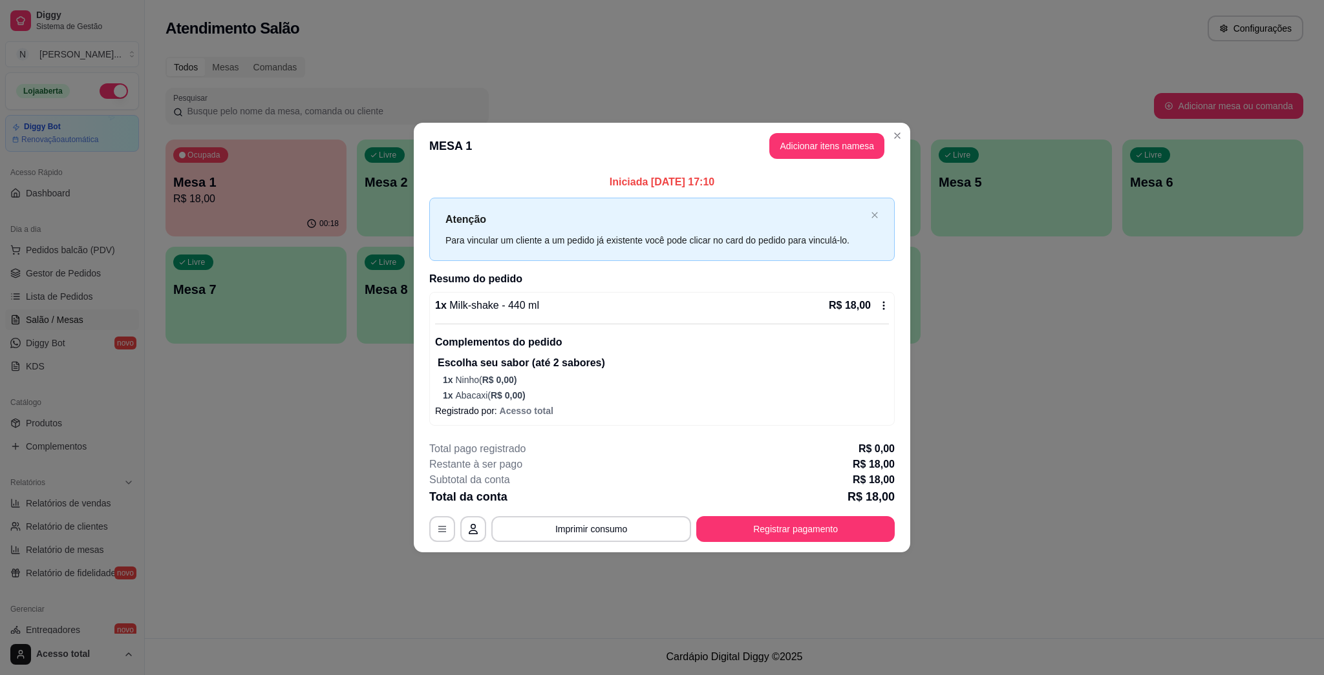
click at [792, 521] on button "Registrar pagamento" at bounding box center [795, 529] width 198 height 26
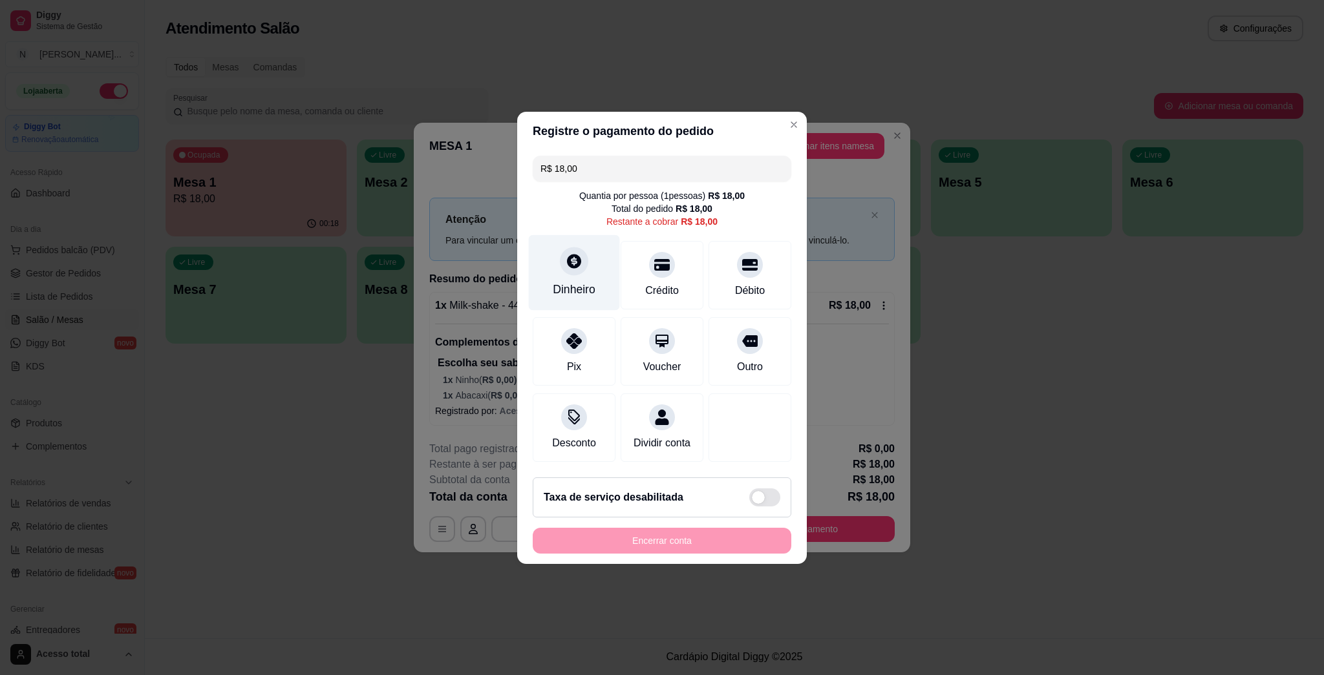
click at [595, 275] on div "Dinheiro" at bounding box center [574, 273] width 91 height 76
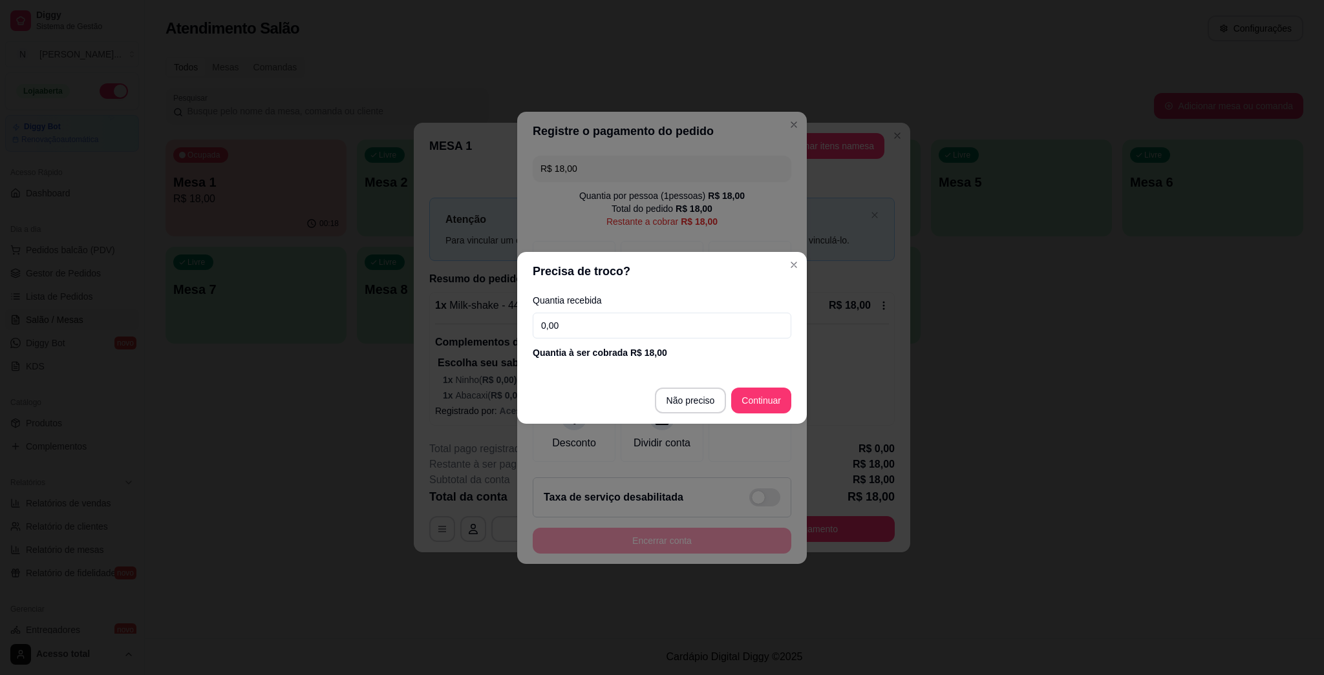
click at [668, 336] on input "0,00" at bounding box center [662, 326] width 259 height 26
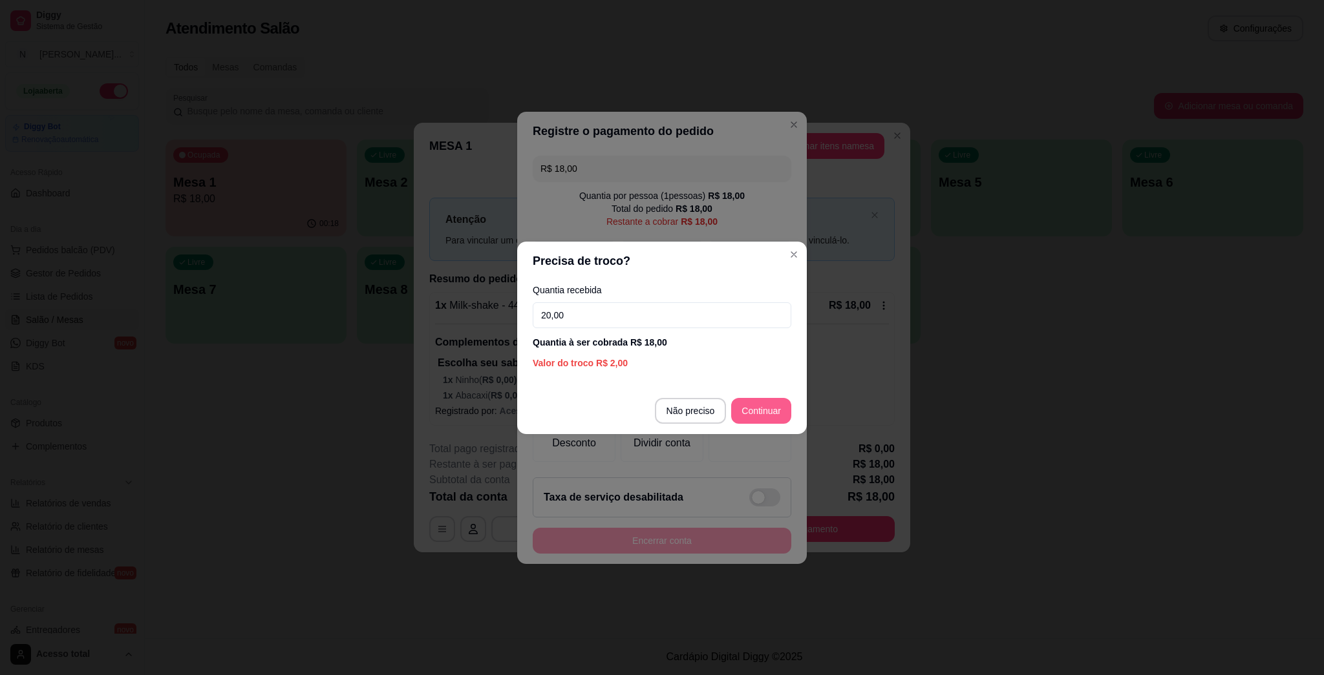
type input "20,00"
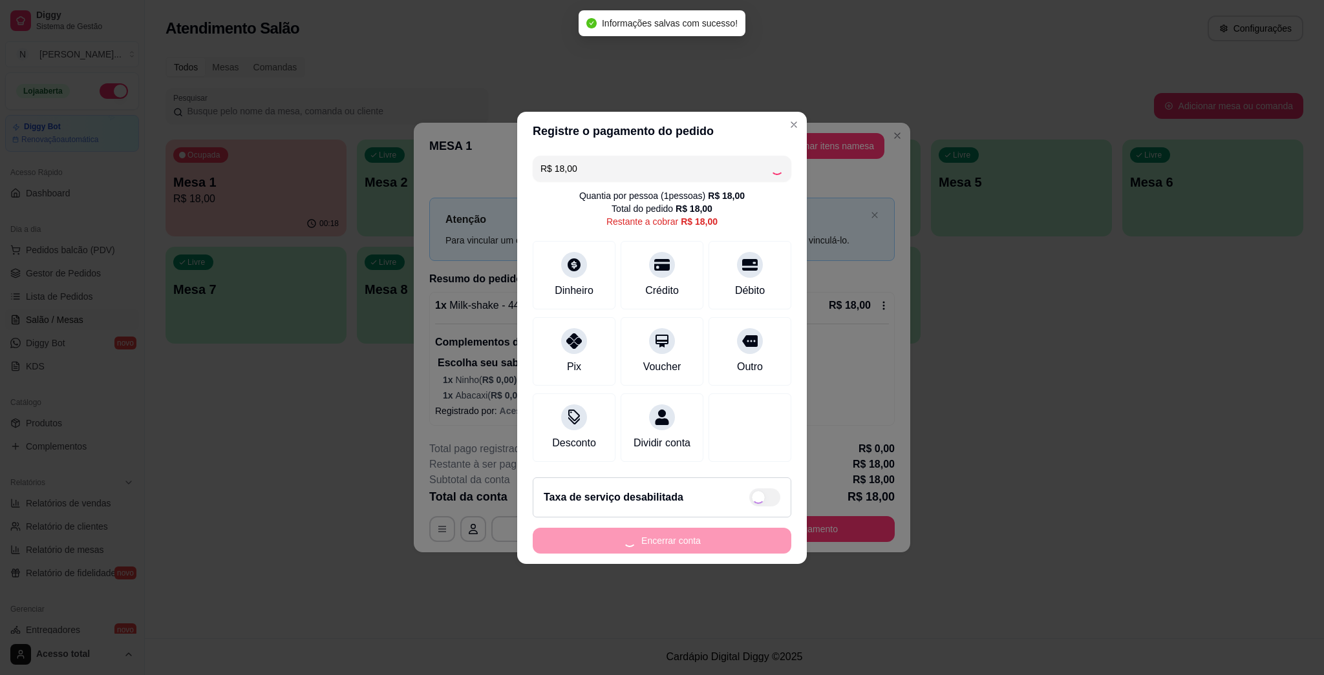
type input "R$ 0,00"
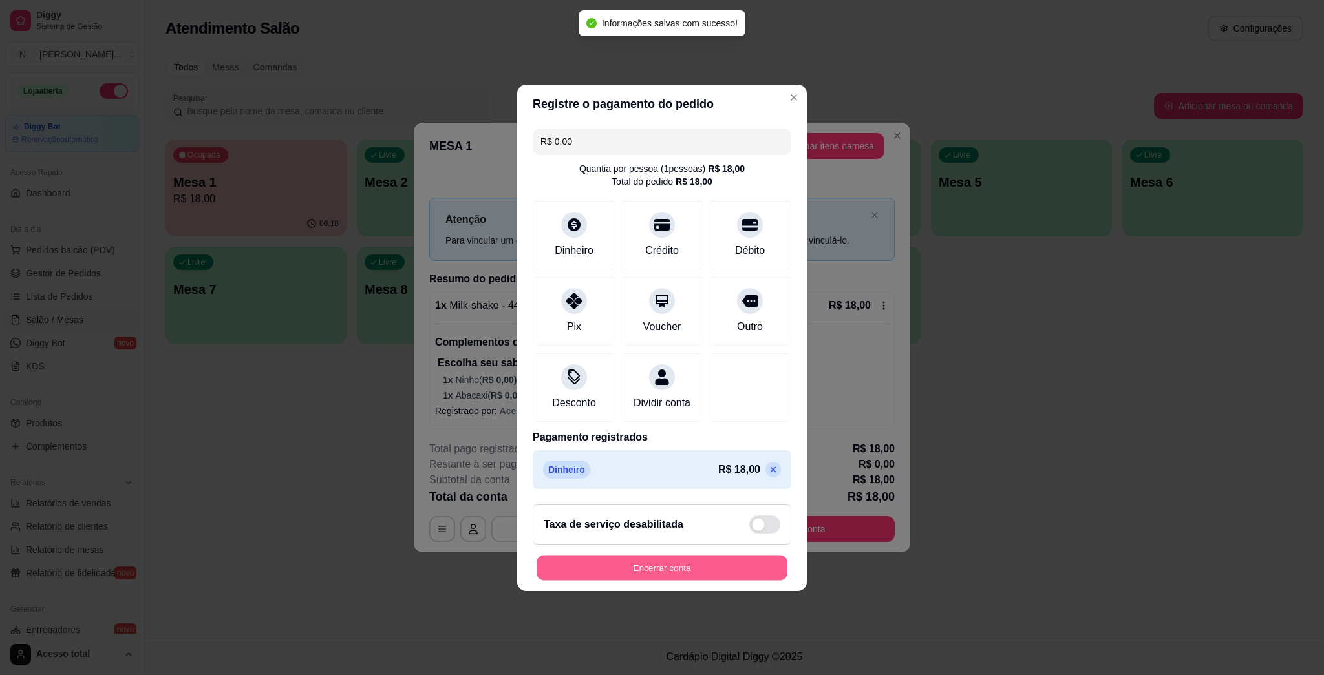
click at [741, 580] on button "Encerrar conta" at bounding box center [661, 567] width 251 height 25
